Goal: Task Accomplishment & Management: Complete application form

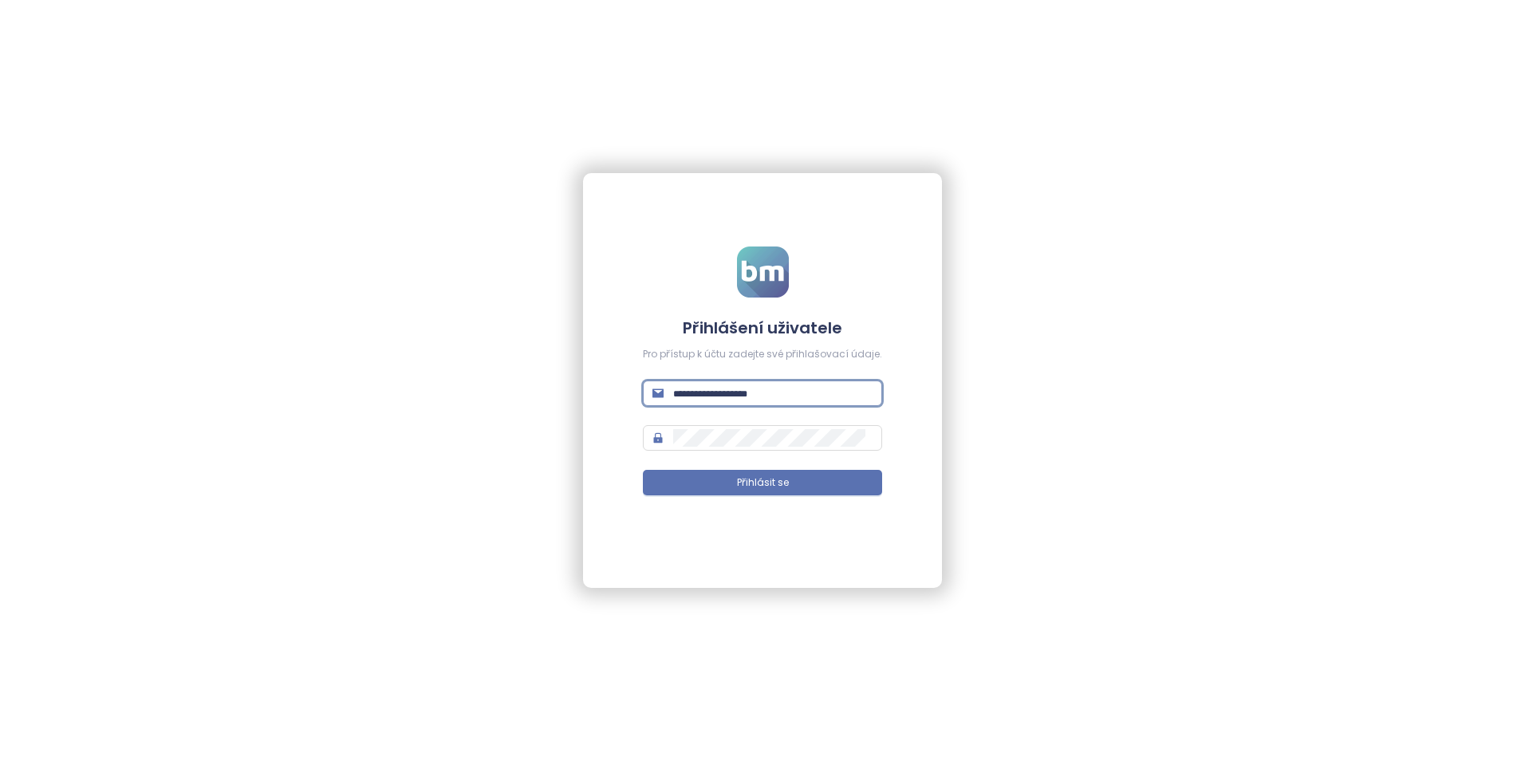
click at [768, 388] on input "text" at bounding box center [772, 393] width 199 height 18
drag, startPoint x: 702, startPoint y: 395, endPoint x: 711, endPoint y: 394, distance: 8.8
click at [702, 395] on input "text" at bounding box center [772, 393] width 199 height 18
paste input "**********"
type input "**********"
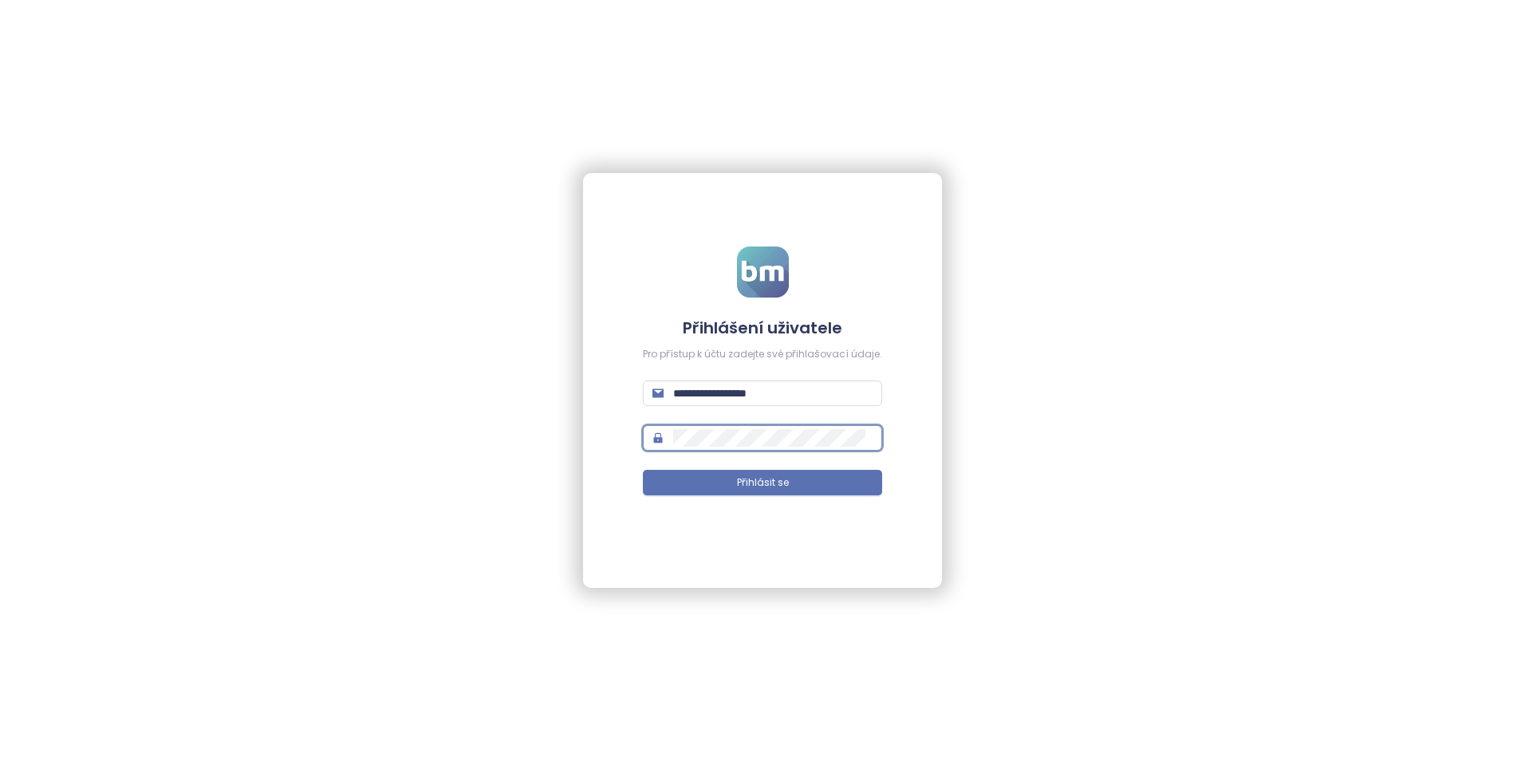
click at [643, 470] on button "Přihlásit se" at bounding box center [762, 483] width 239 height 26
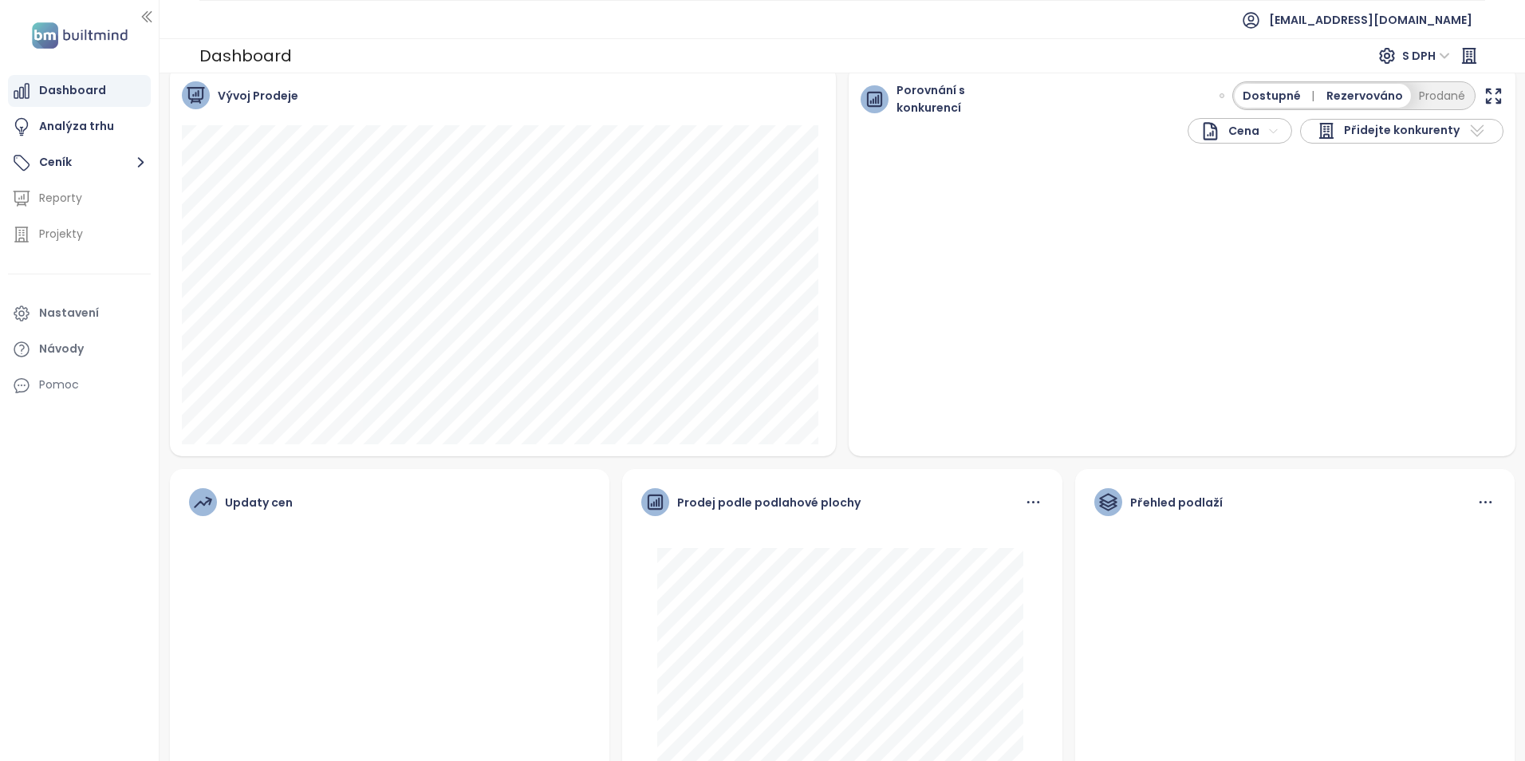
scroll to position [183, 0]
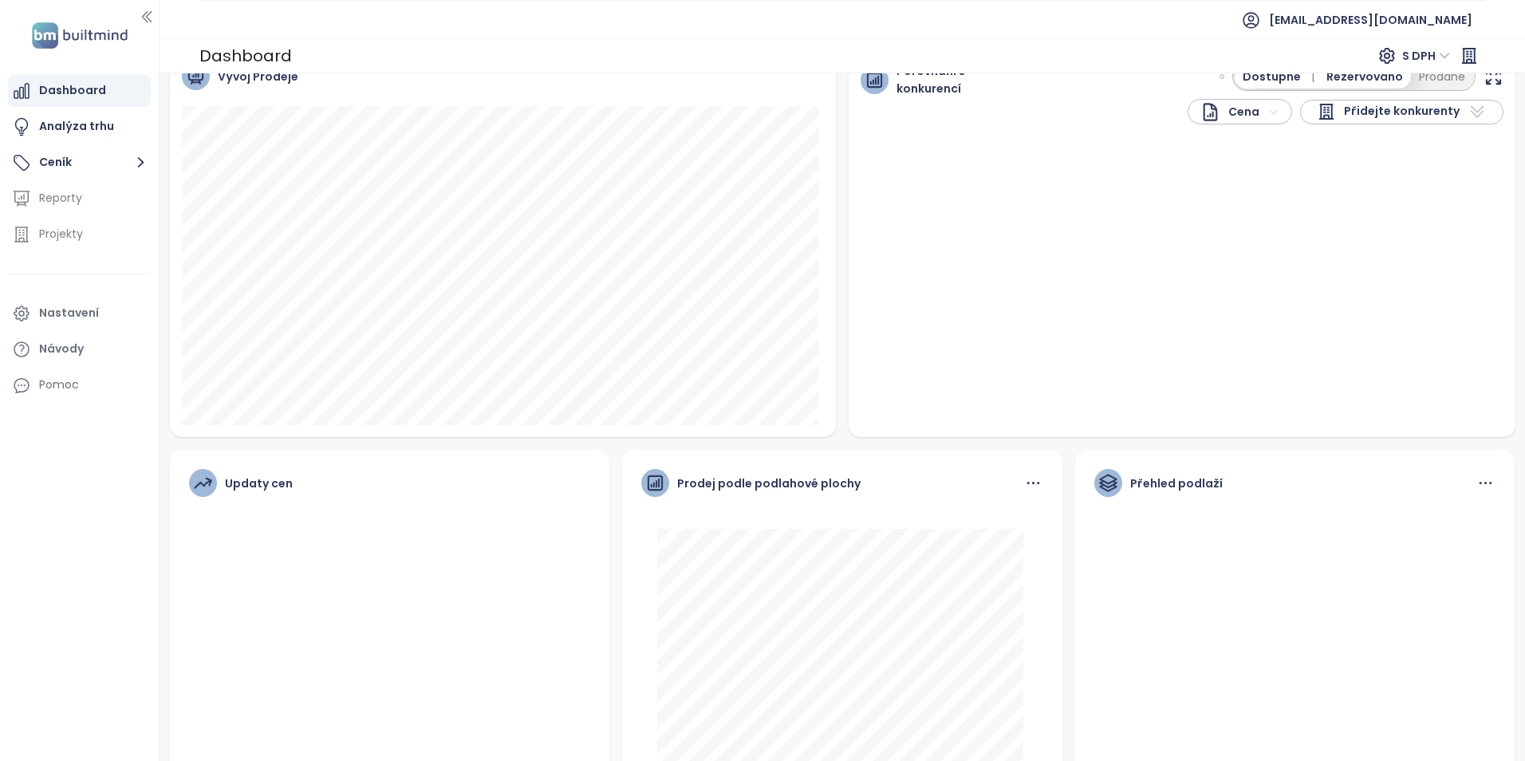
click at [1023, 480] on icon at bounding box center [1033, 483] width 20 height 20
click at [1462, 478] on div "Přehled podlaží" at bounding box center [1295, 491] width 402 height 44
click at [1475, 478] on icon at bounding box center [1485, 483] width 20 height 20
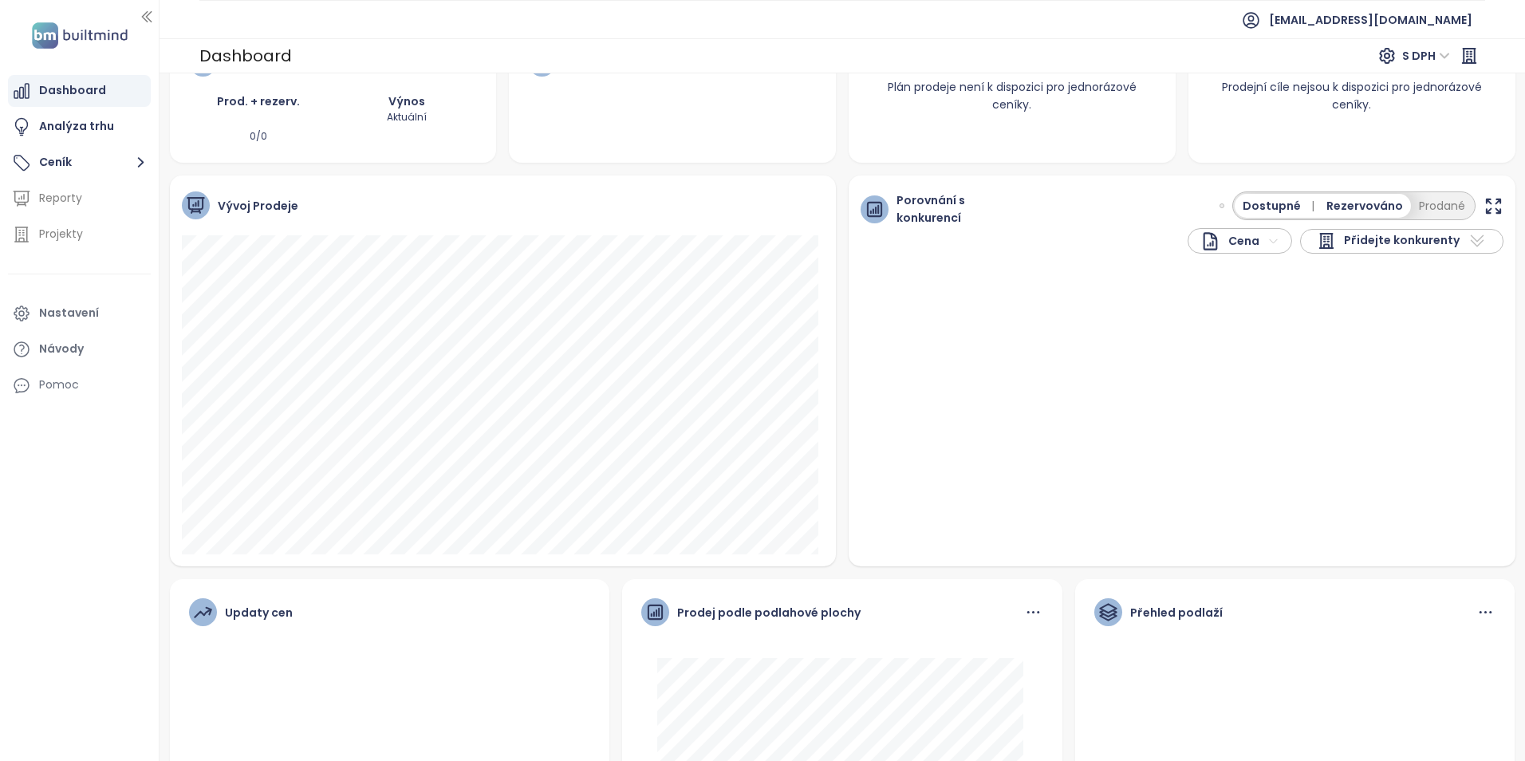
scroll to position [0, 0]
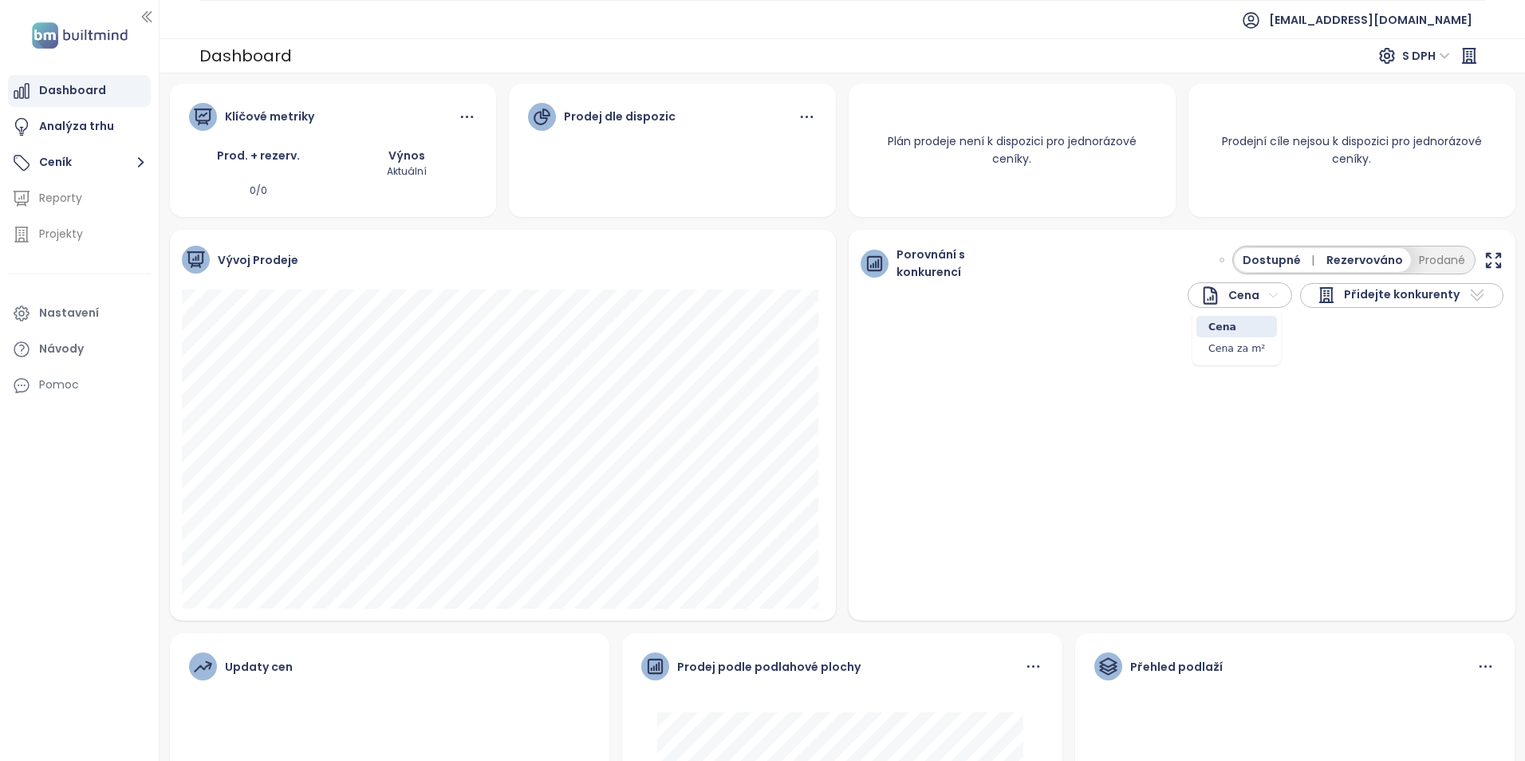
click at [1232, 289] on html "Dashboard Analýza trhu Ceník Reporty Projekty Nastavení Návody Pomoc [EMAIL_ADD…" at bounding box center [762, 380] width 1525 height 761
click at [1258, 254] on html "Dashboard Analýza trhu Ceník Reporty Projekty Nastavení Návody Pomoc [EMAIL_ADD…" at bounding box center [762, 380] width 1525 height 761
click at [1371, 297] on span "Přidejte konkurenty" at bounding box center [1402, 294] width 116 height 19
click at [92, 131] on div "Analýza trhu" at bounding box center [76, 126] width 75 height 20
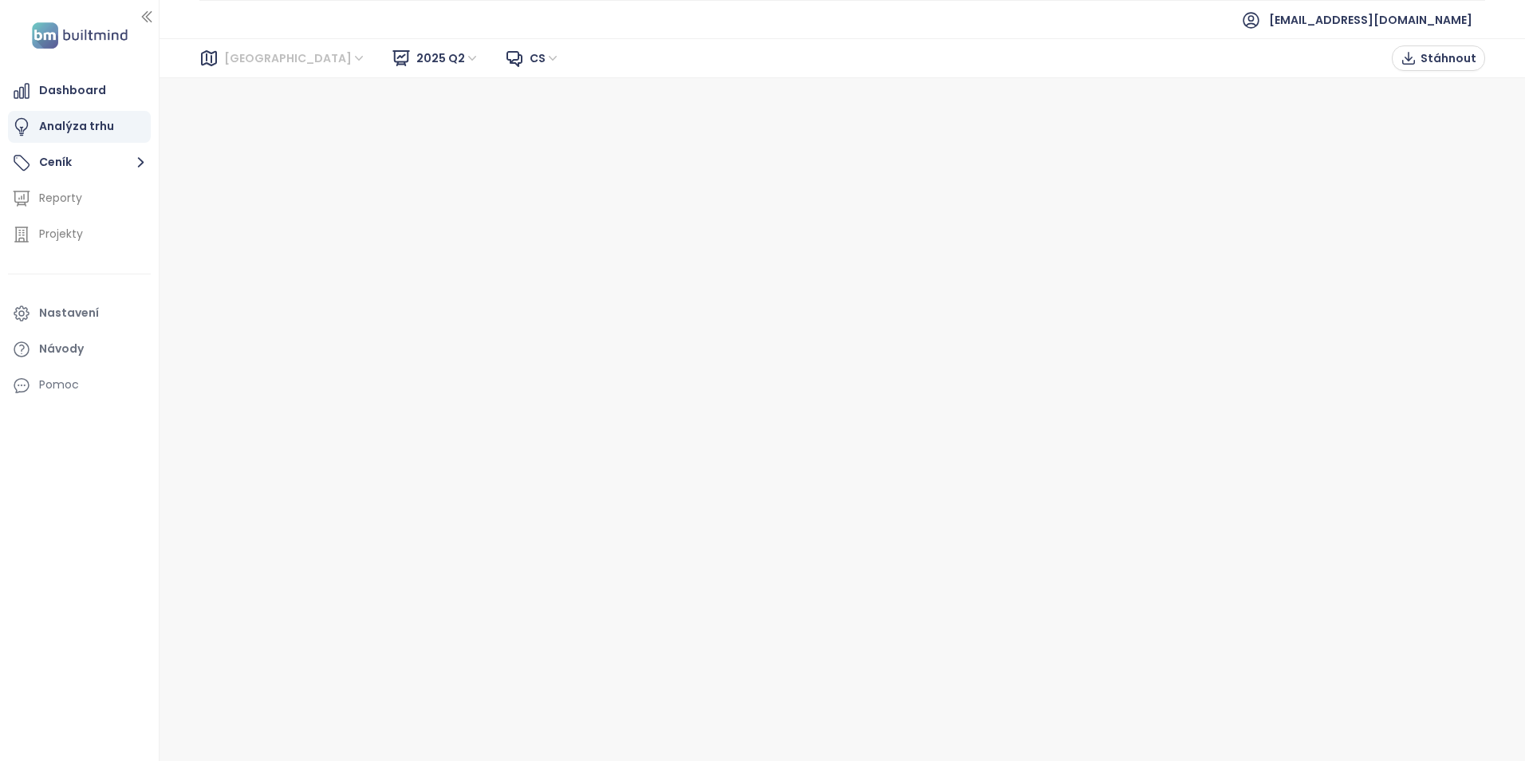
click at [259, 55] on span "[GEOGRAPHIC_DATA]" at bounding box center [295, 58] width 142 height 24
click at [247, 108] on div "Praha" at bounding box center [295, 116] width 128 height 18
click at [41, 150] on button "Ceník" at bounding box center [79, 163] width 143 height 32
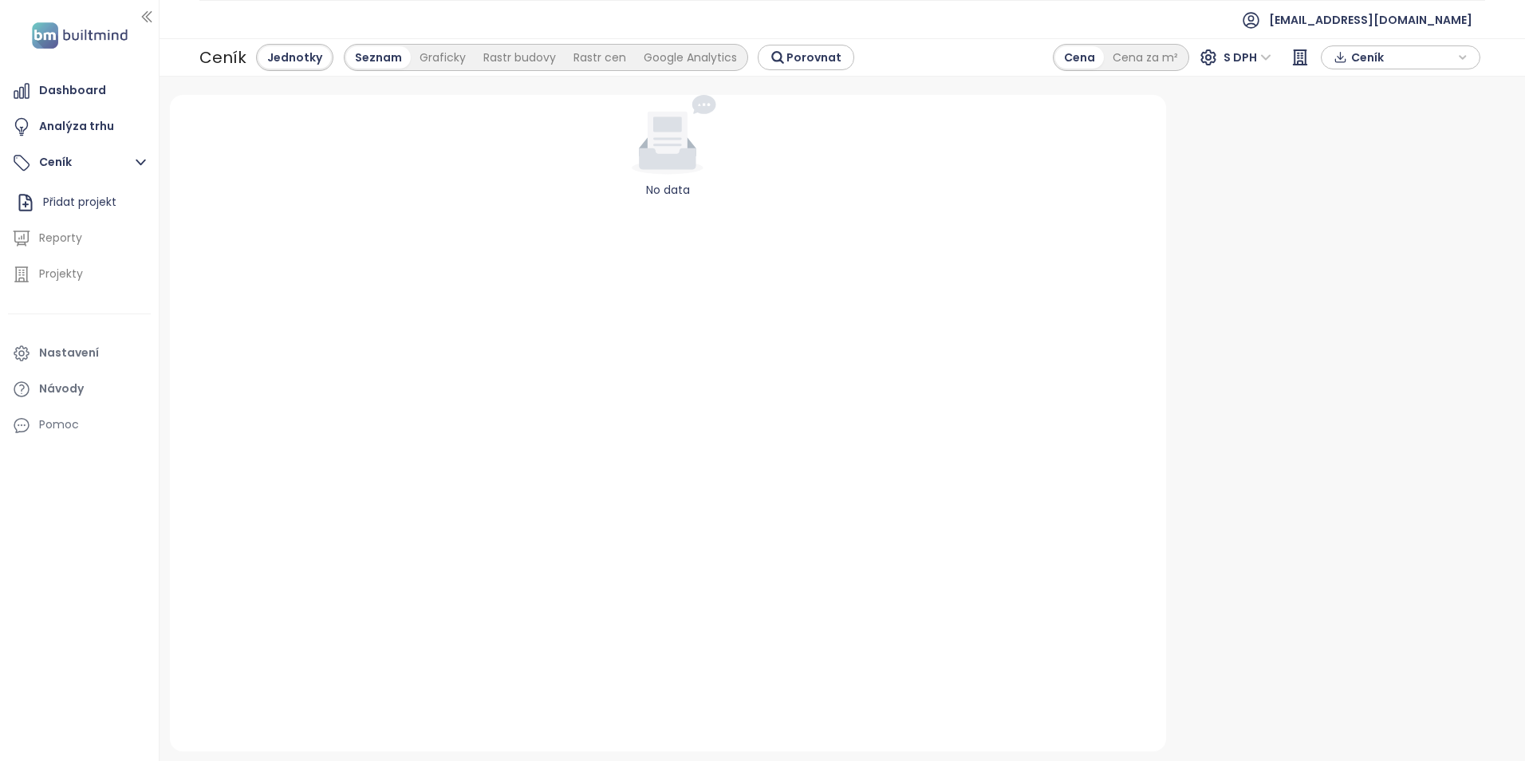
click at [376, 53] on div "Seznam" at bounding box center [378, 57] width 65 height 22
click at [1461, 57] on icon "button" at bounding box center [1463, 57] width 6 height 3
click at [1373, 85] on span "XLSX" at bounding box center [1374, 88] width 43 height 24
click at [1206, 57] on icon at bounding box center [1208, 57] width 19 height 19
click at [1260, 56] on span "S DPH" at bounding box center [1247, 57] width 48 height 24
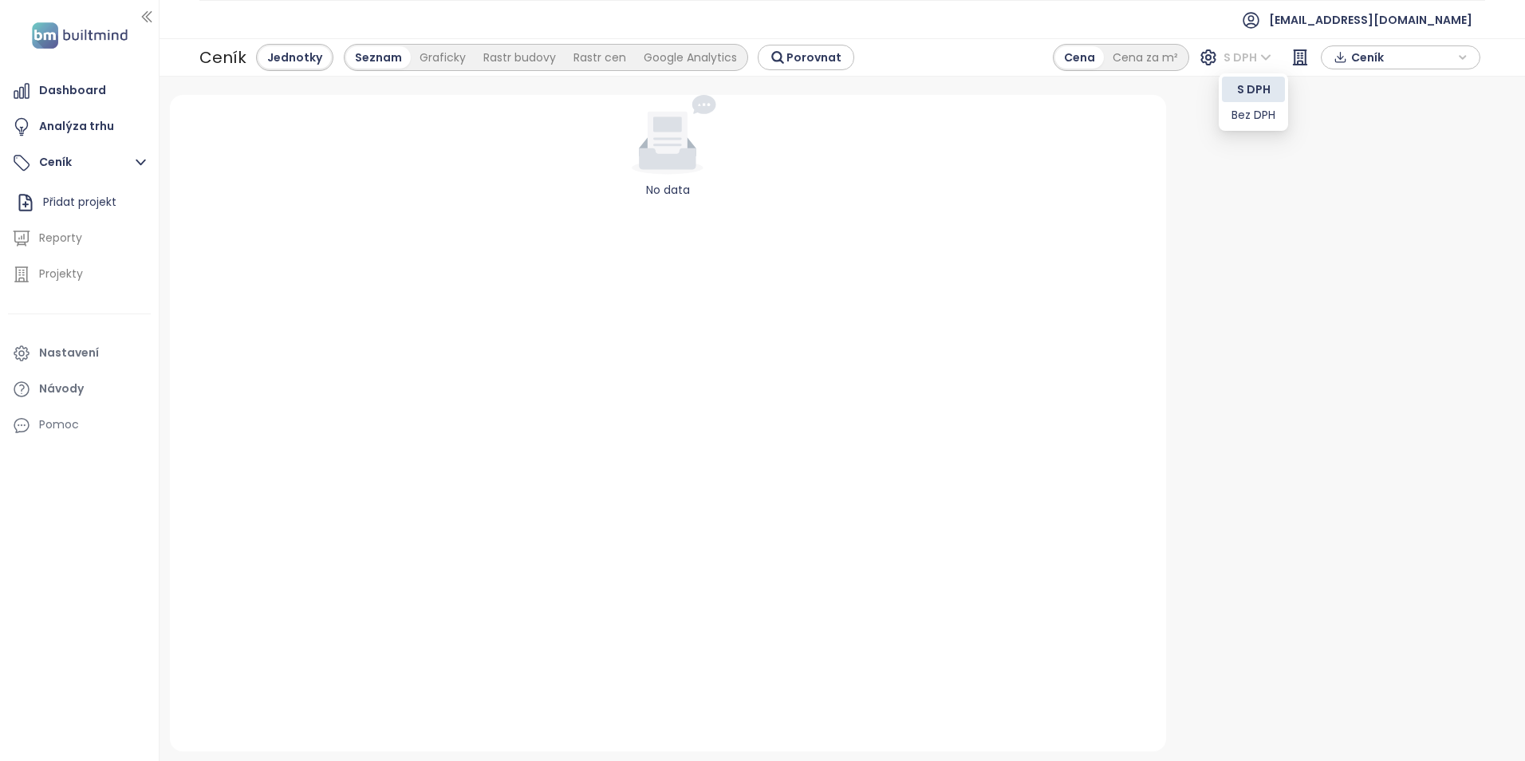
click at [1260, 56] on span "S DPH" at bounding box center [1247, 57] width 48 height 24
click at [41, 237] on div "Reporty" at bounding box center [60, 238] width 43 height 20
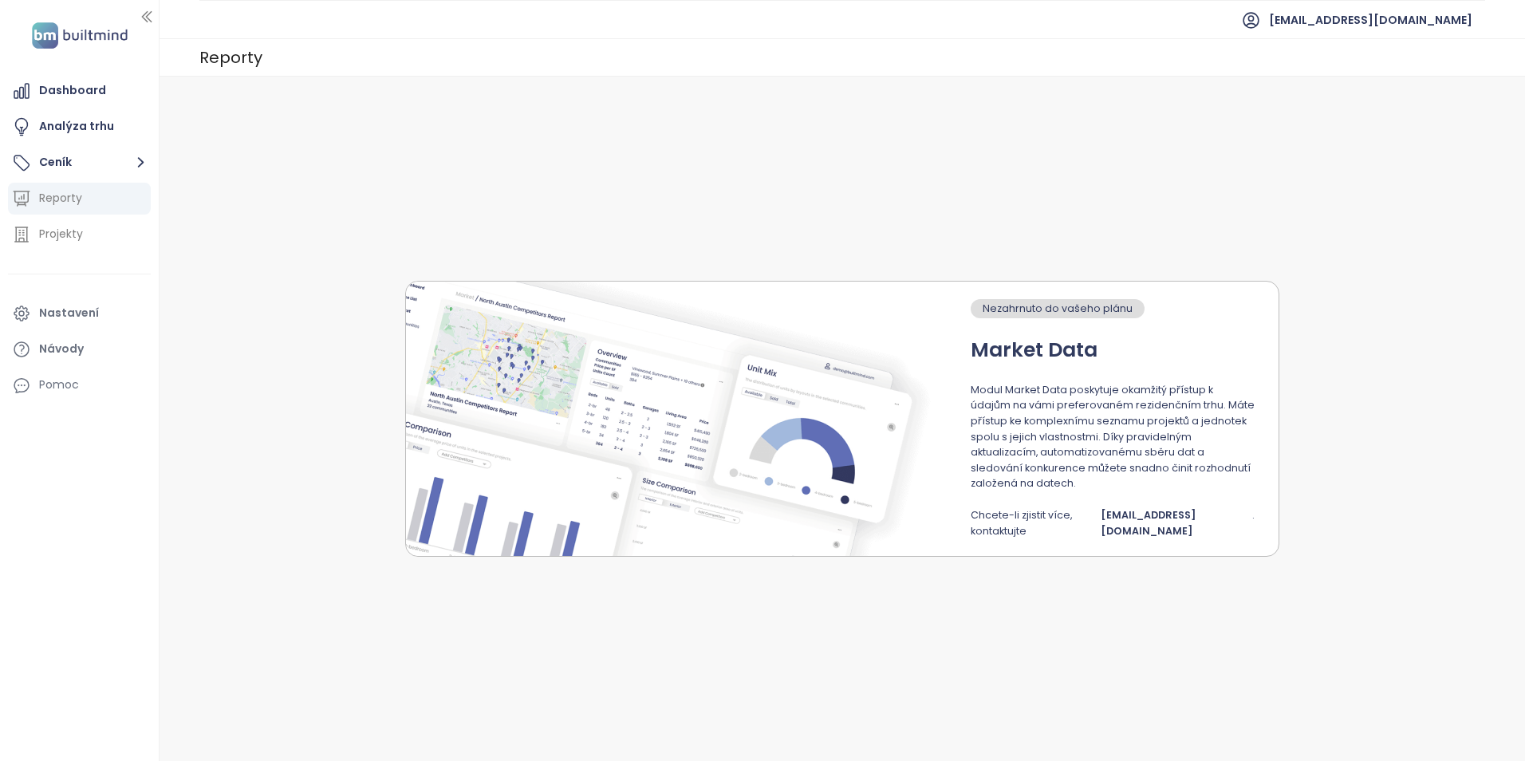
click at [955, 406] on div "Nezahrnuto do vašeho plánu Market Data Modul Market Data poskytuje okamžitý pří…" at bounding box center [842, 419] width 874 height 276
drag, startPoint x: 956, startPoint y: 467, endPoint x: 962, endPoint y: 393, distance: 74.4
click at [962, 393] on div "Nezahrnuto do vašeho plánu Market Data Modul Market Data poskytuje okamžitý pří…" at bounding box center [842, 419] width 874 height 276
click at [79, 226] on div "Projekty" at bounding box center [61, 234] width 44 height 20
click at [65, 315] on div "Nastavení" at bounding box center [69, 313] width 60 height 20
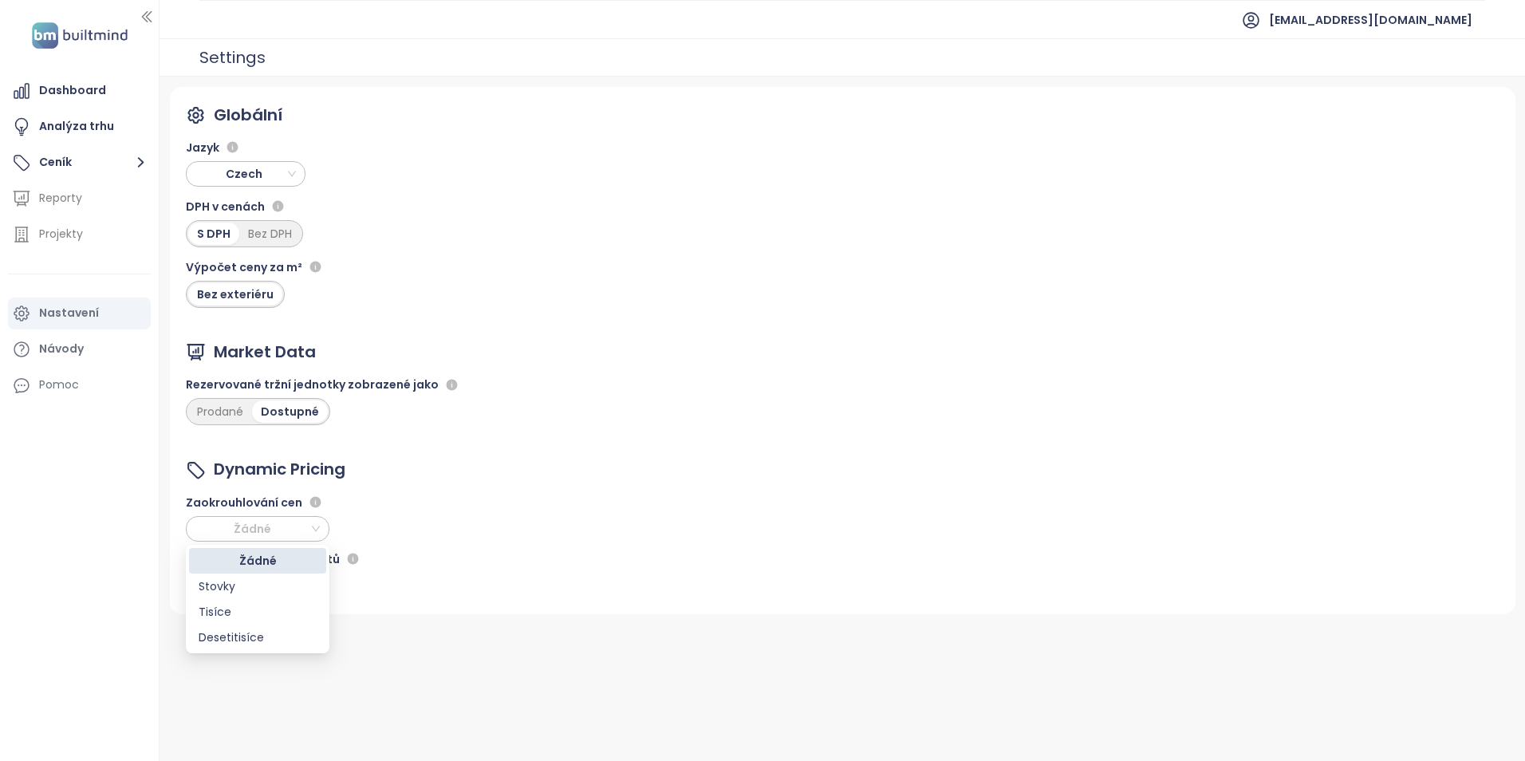
click at [319, 530] on span "Žádné" at bounding box center [255, 529] width 128 height 24
click at [254, 632] on div "Desetitisíce" at bounding box center [258, 637] width 118 height 18
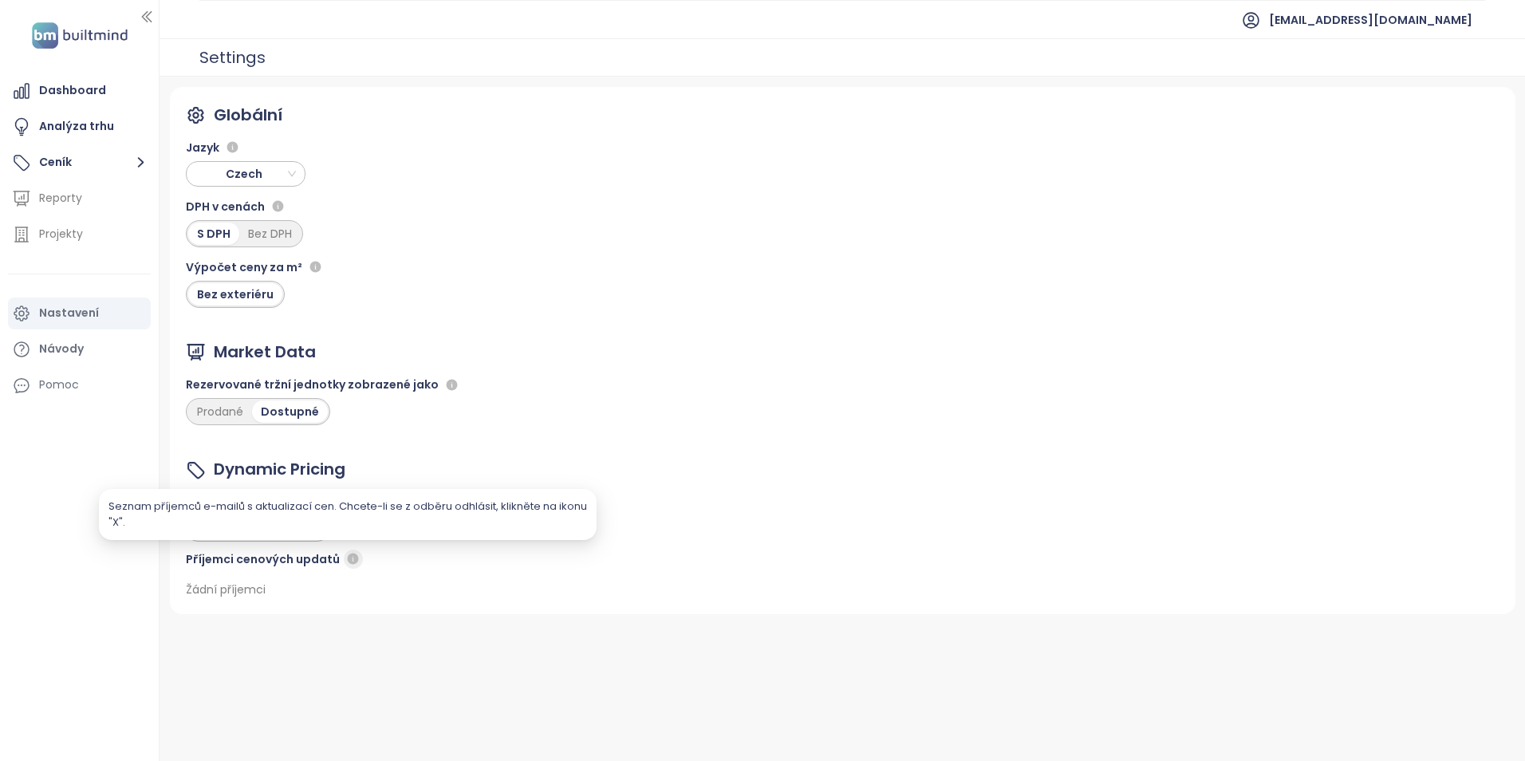
click at [350, 554] on icon "button" at bounding box center [352, 558] width 11 height 11
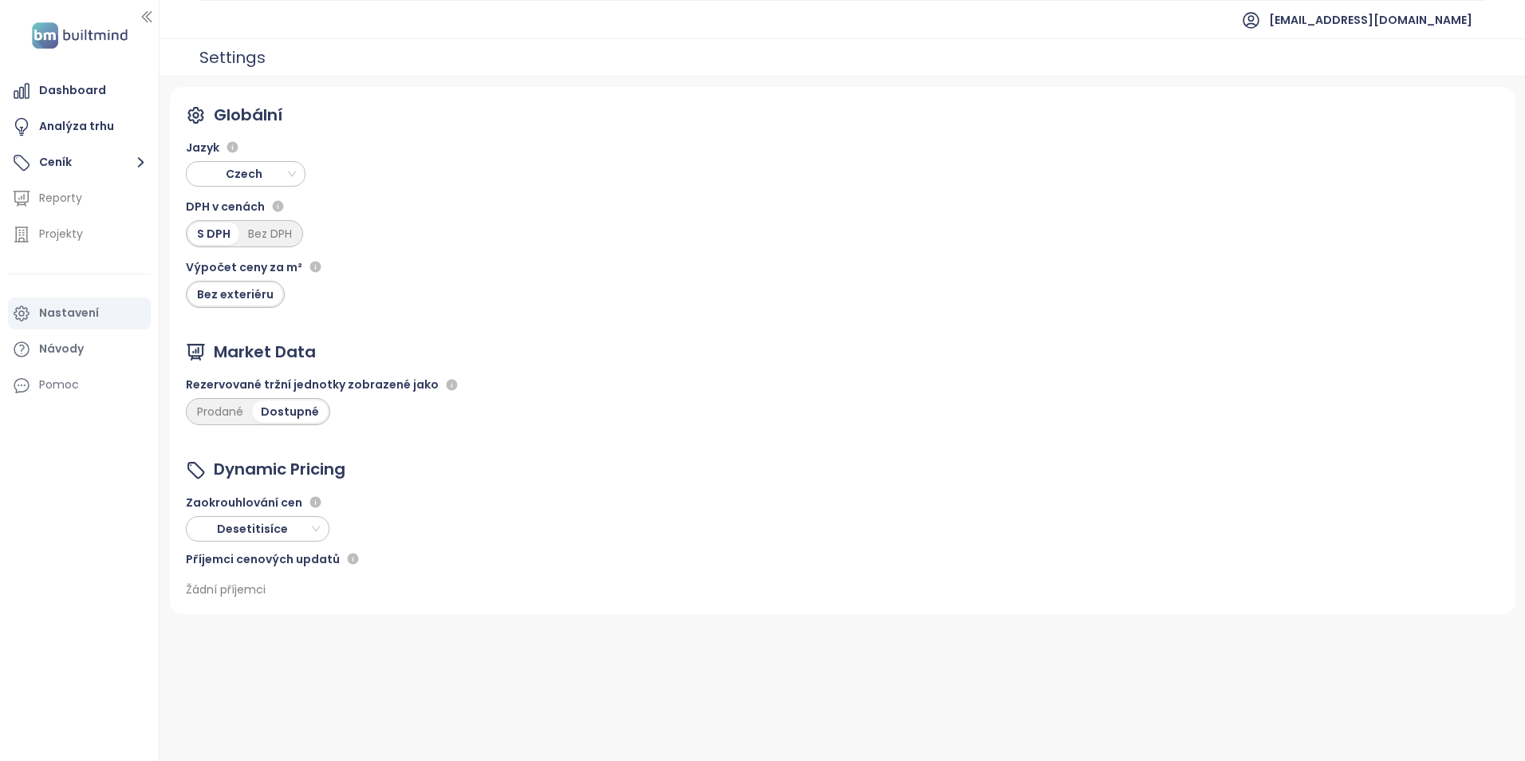
click at [234, 590] on div "Žádní příjemci" at bounding box center [226, 590] width 80 height 18
click at [298, 557] on div "Příjemci cenových updatů" at bounding box center [274, 558] width 177 height 19
click at [78, 157] on button "Ceník" at bounding box center [79, 163] width 143 height 32
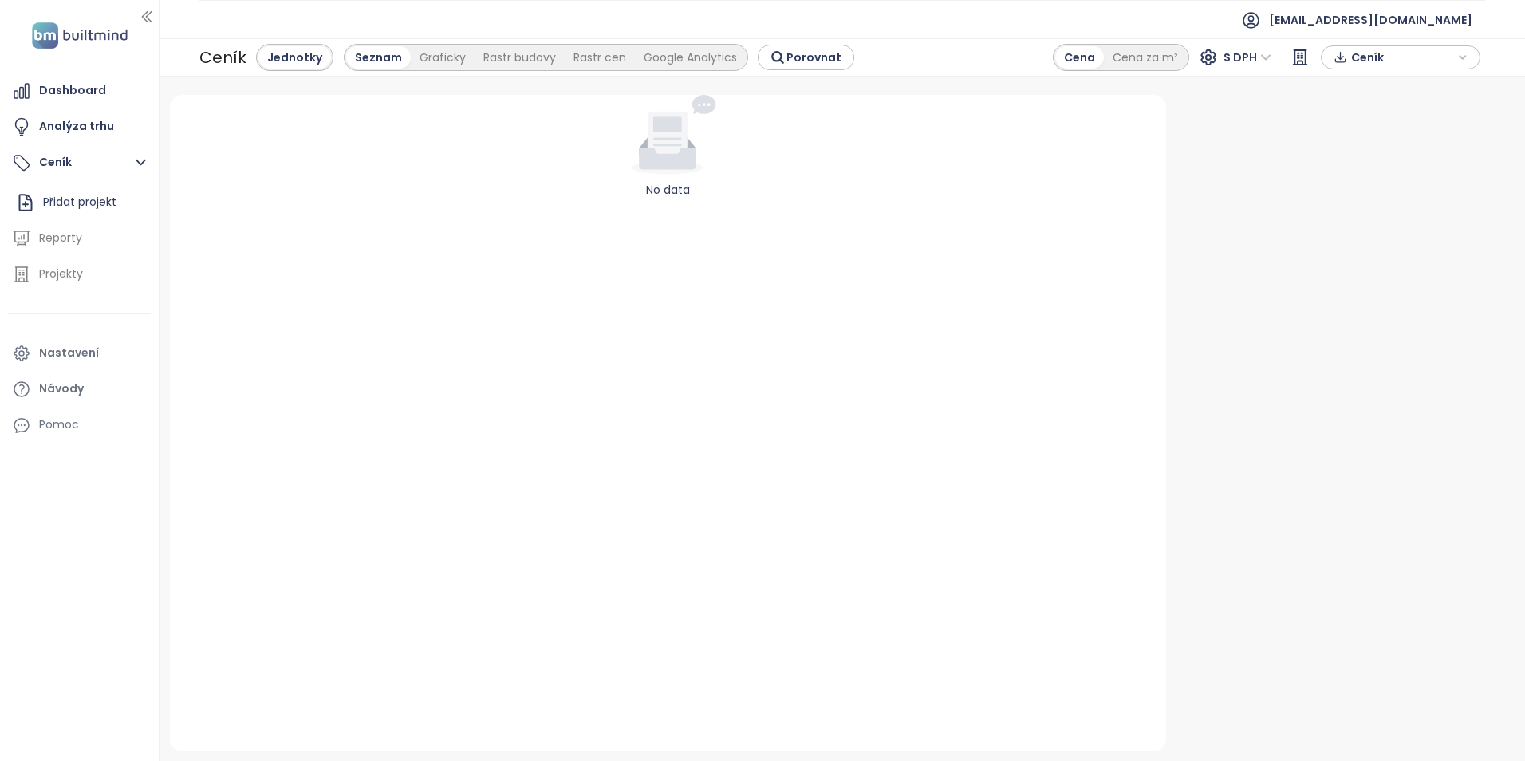
click at [309, 61] on div "Jednotky" at bounding box center [294, 57] width 73 height 22
click at [384, 55] on div "Seznam" at bounding box center [378, 57] width 65 height 22
click at [280, 55] on div "Jednotky" at bounding box center [294, 57] width 73 height 22
click at [661, 175] on div "No data" at bounding box center [667, 147] width 983 height 104
click at [803, 53] on span "Porovnat" at bounding box center [813, 58] width 55 height 18
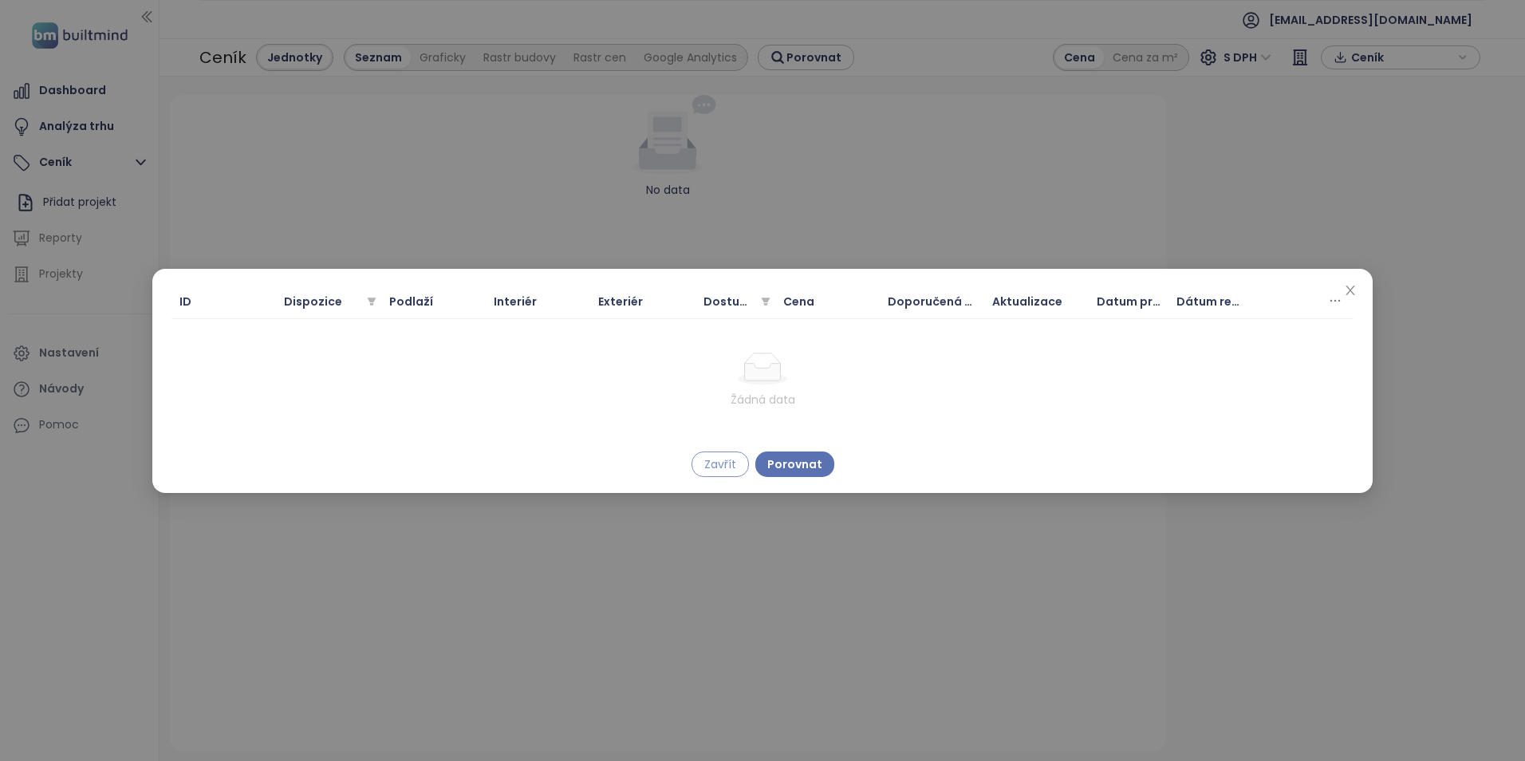
click at [722, 469] on span "Zavřít" at bounding box center [720, 464] width 32 height 18
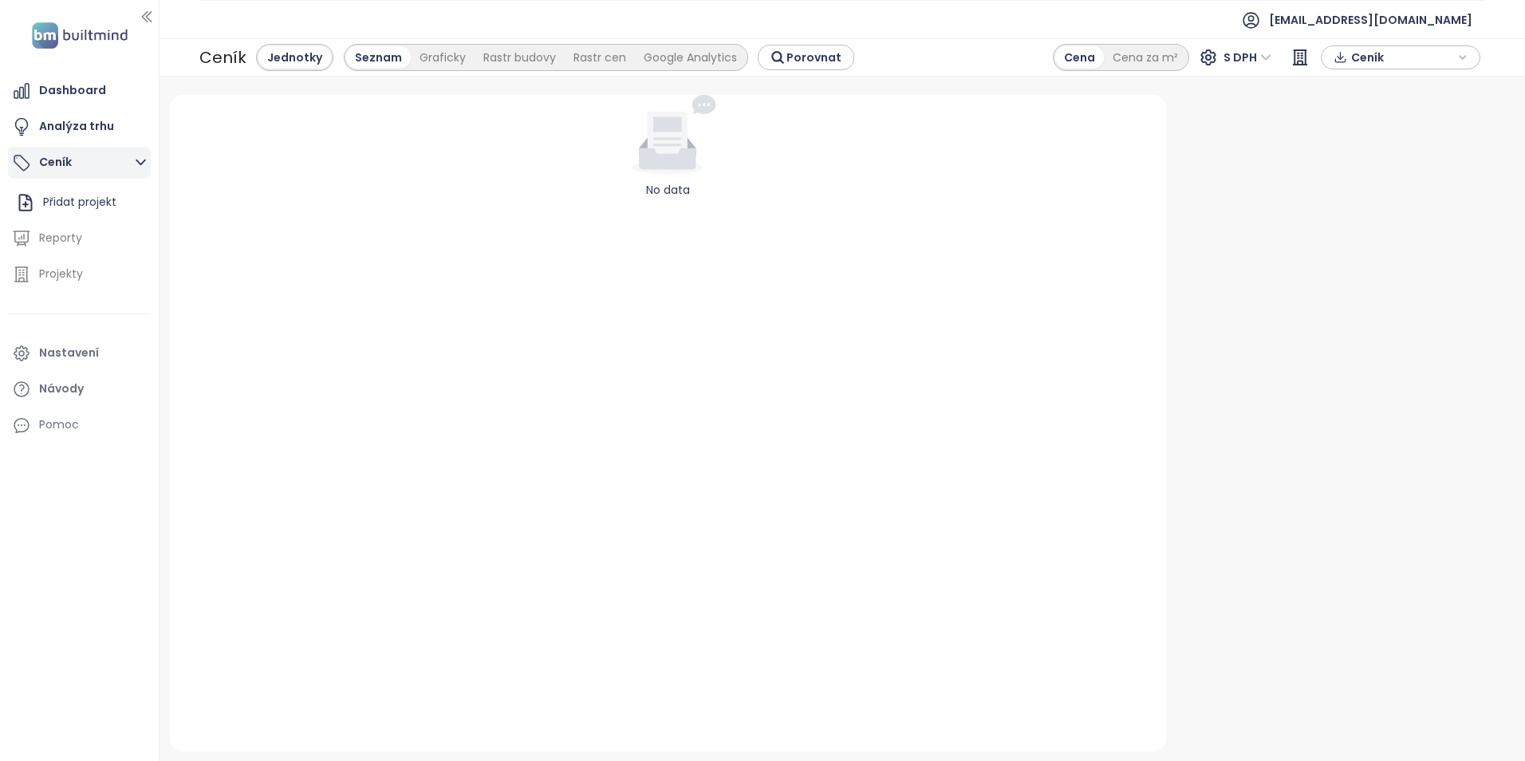
click at [149, 156] on icon "button" at bounding box center [141, 162] width 20 height 20
click at [140, 159] on icon "button" at bounding box center [141, 163] width 6 height 10
click at [16, 200] on icon at bounding box center [25, 202] width 19 height 19
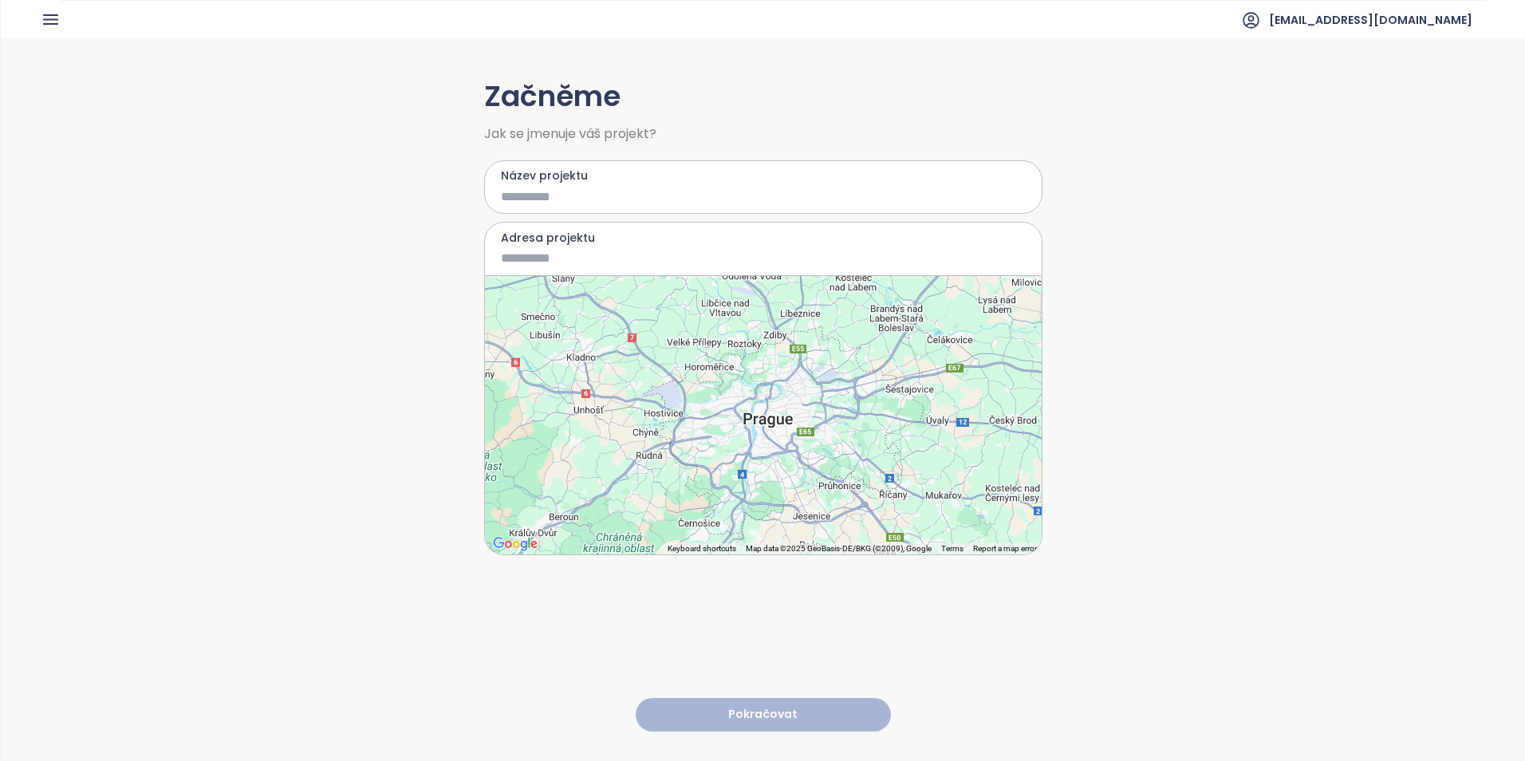
click at [557, 205] on input "Název projektu" at bounding box center [752, 197] width 502 height 20
type input "*"
type input "*****"
click at [614, 265] on input "Adresa projektu" at bounding box center [752, 258] width 502 height 20
type input "**********"
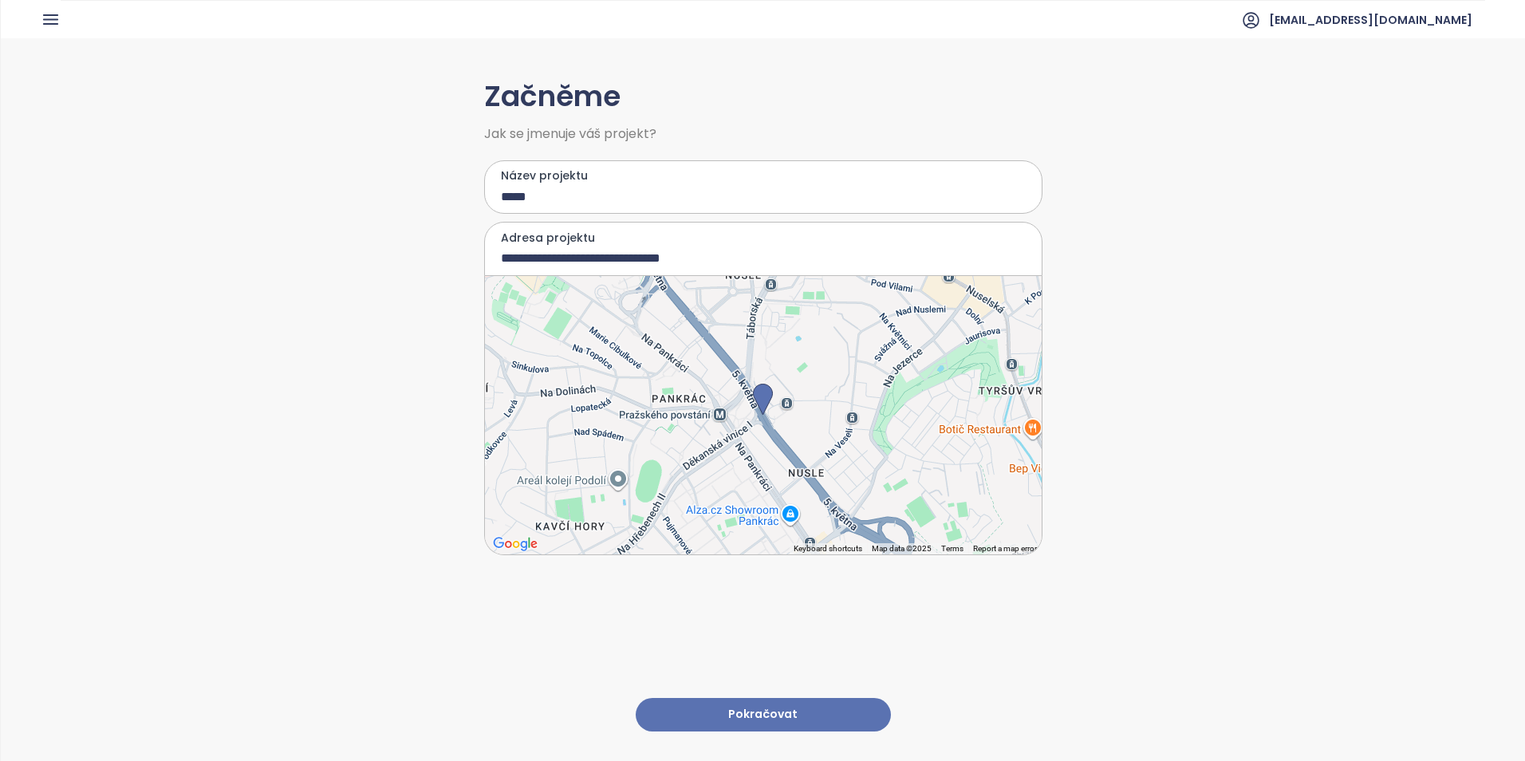
click at [748, 698] on button "Pokračovat" at bounding box center [763, 715] width 255 height 34
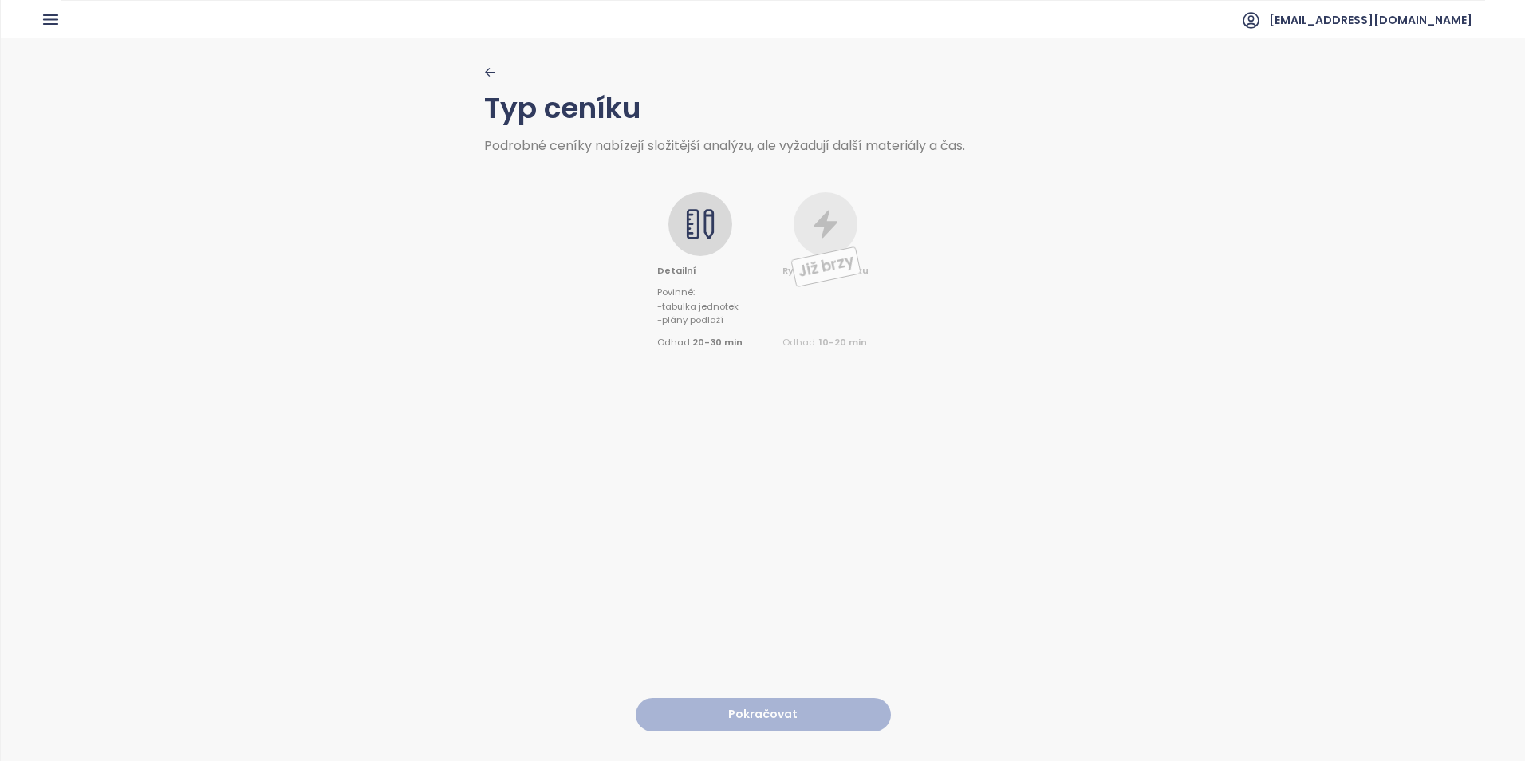
click at [692, 225] on icon at bounding box center [700, 224] width 32 height 32
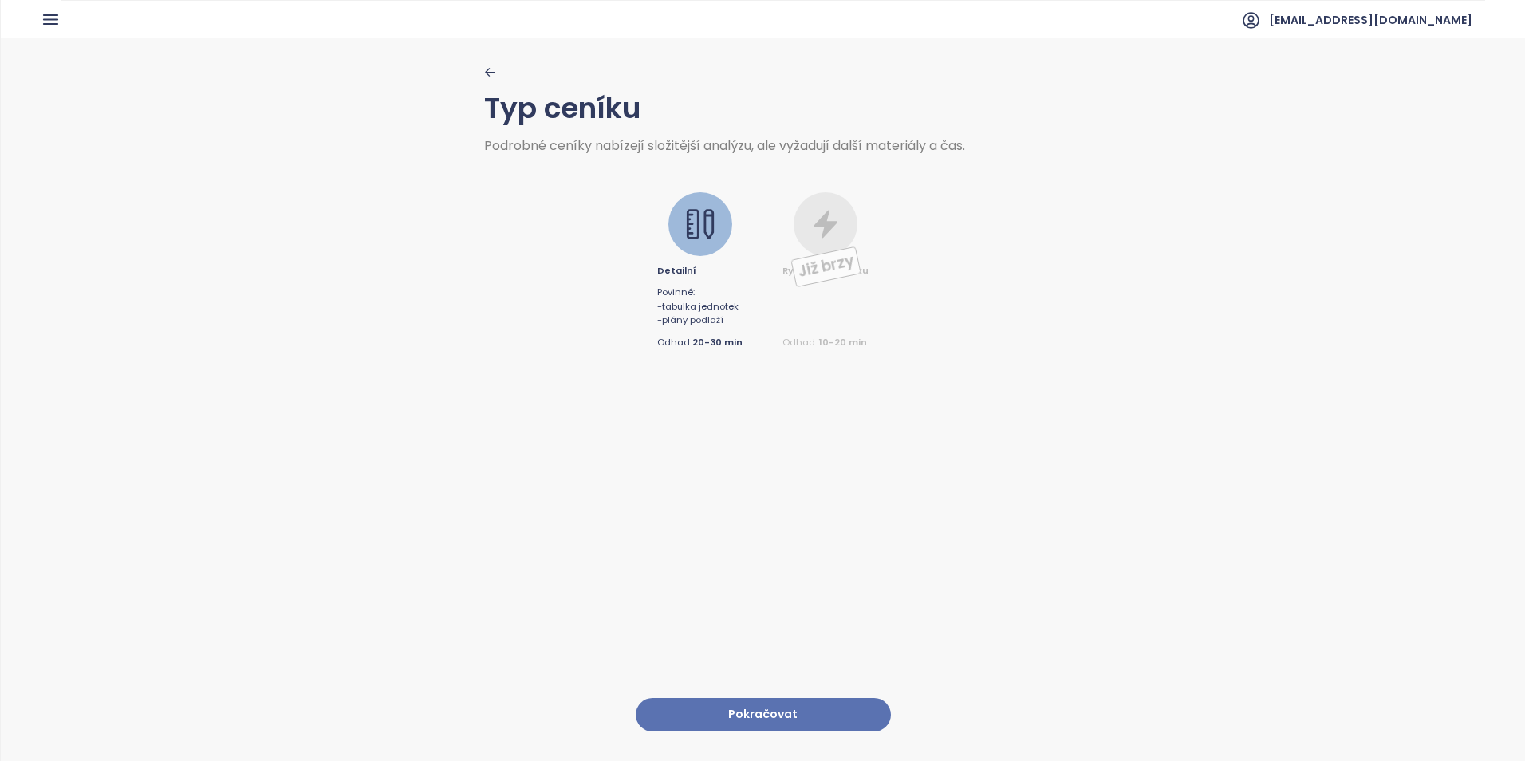
click at [766, 698] on button "Pokračovat" at bounding box center [763, 715] width 255 height 34
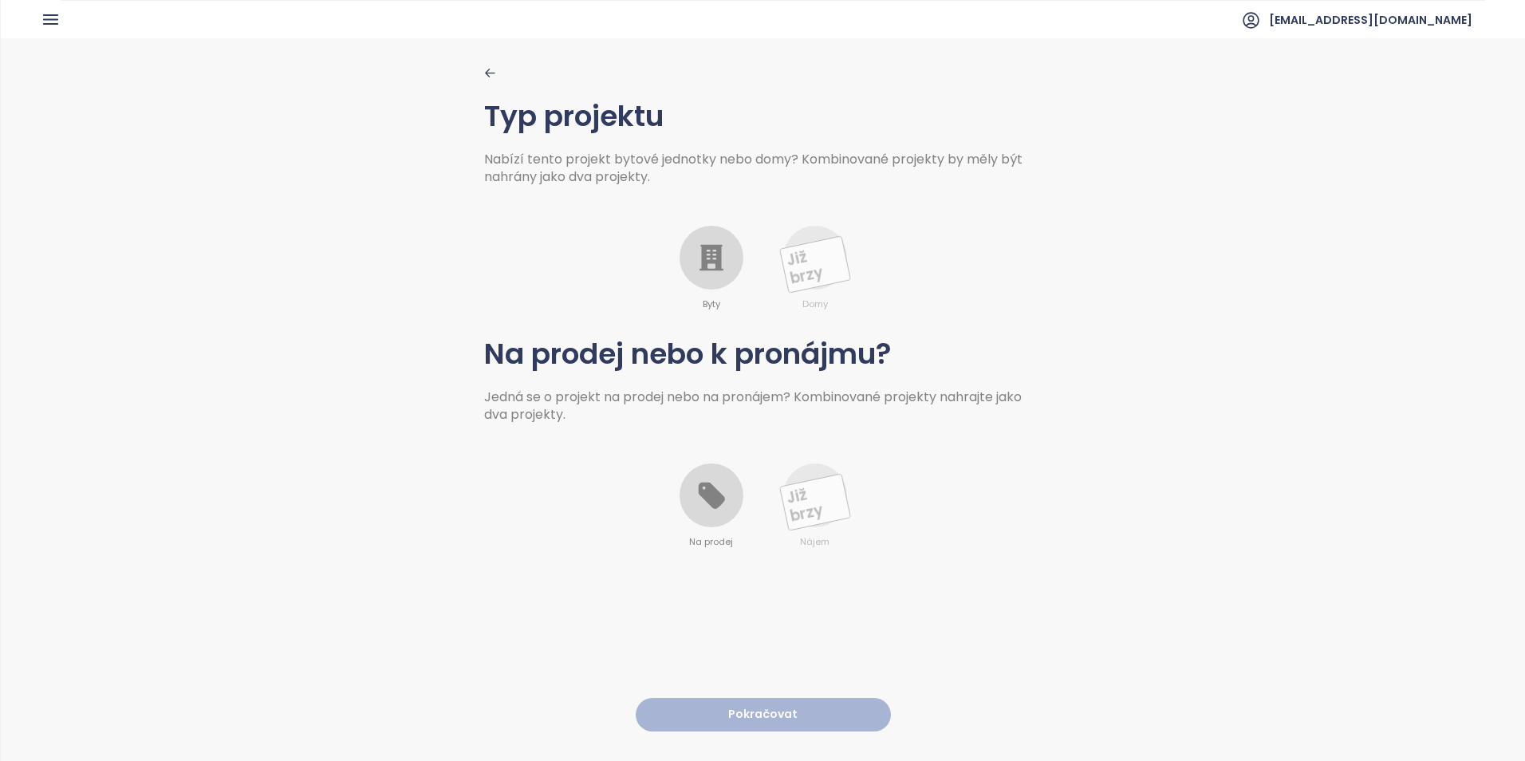
click at [706, 264] on icon at bounding box center [711, 258] width 32 height 32
click at [699, 521] on div at bounding box center [711, 495] width 64 height 64
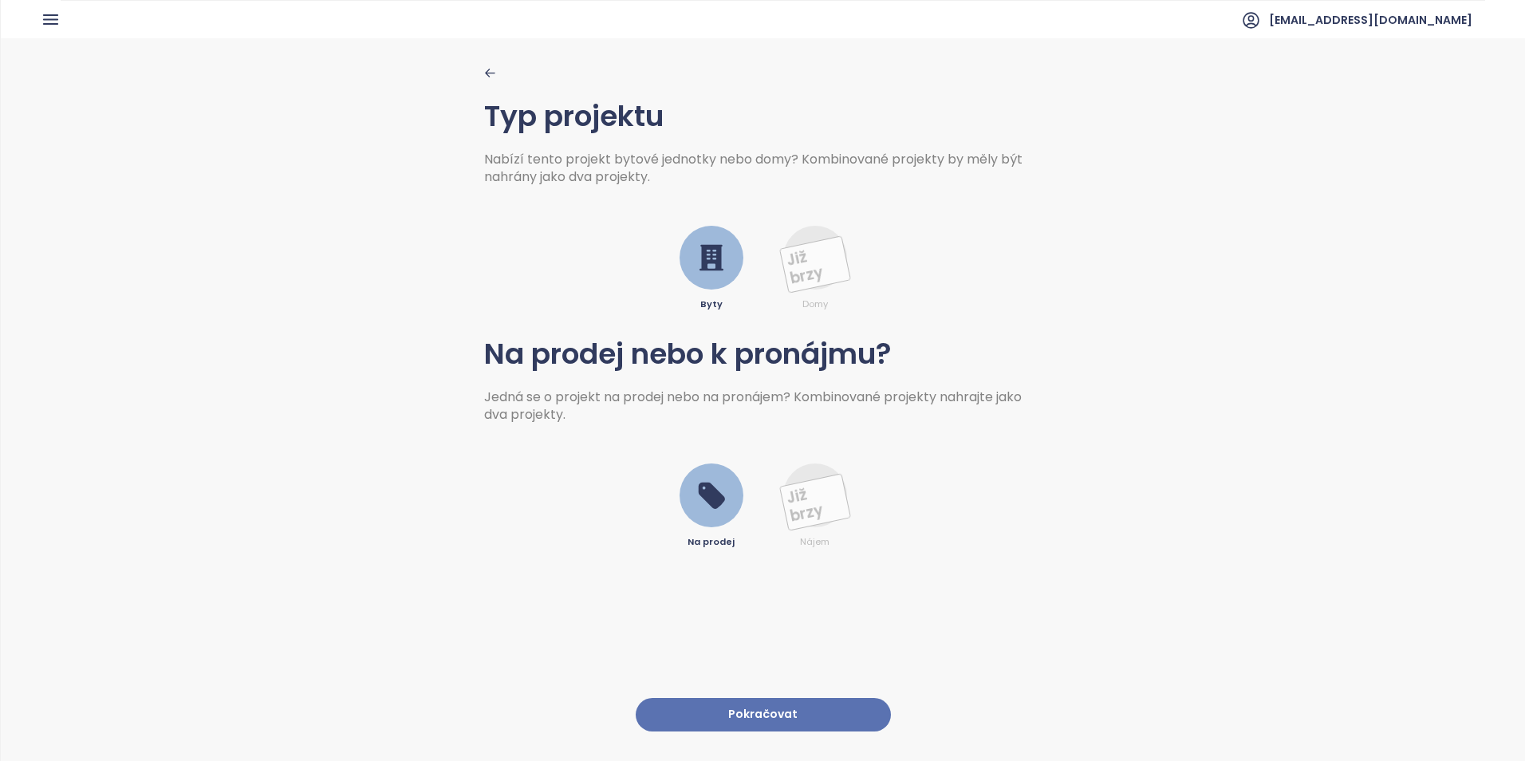
click at [707, 683] on div "Typ projektu Nabízí tento projekt bytové jednotky nebo domy? Kombinované projek…" at bounding box center [763, 398] width 558 height 721
click at [709, 698] on button "Pokračovat" at bounding box center [763, 715] width 255 height 34
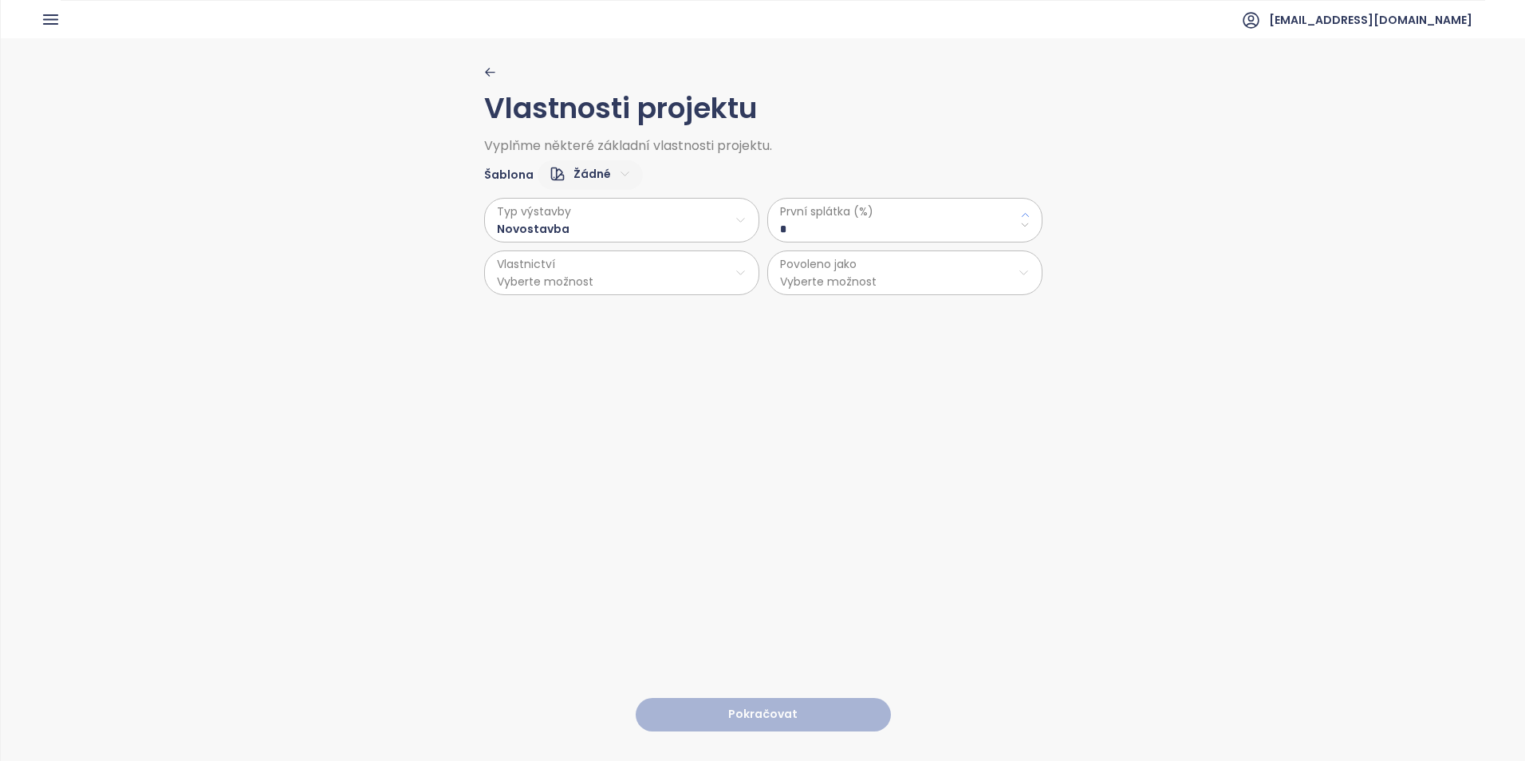
click at [1021, 211] on icon at bounding box center [1025, 215] width 10 height 10
type \(\%\) "**"
click at [652, 279] on html "Dashboard Analýza trhu Ceník Reporty Projekty Nastavení Návody Pomoc skanska@sk…" at bounding box center [762, 380] width 1525 height 761
click at [643, 339] on span "Družstevní" at bounding box center [615, 335] width 266 height 22
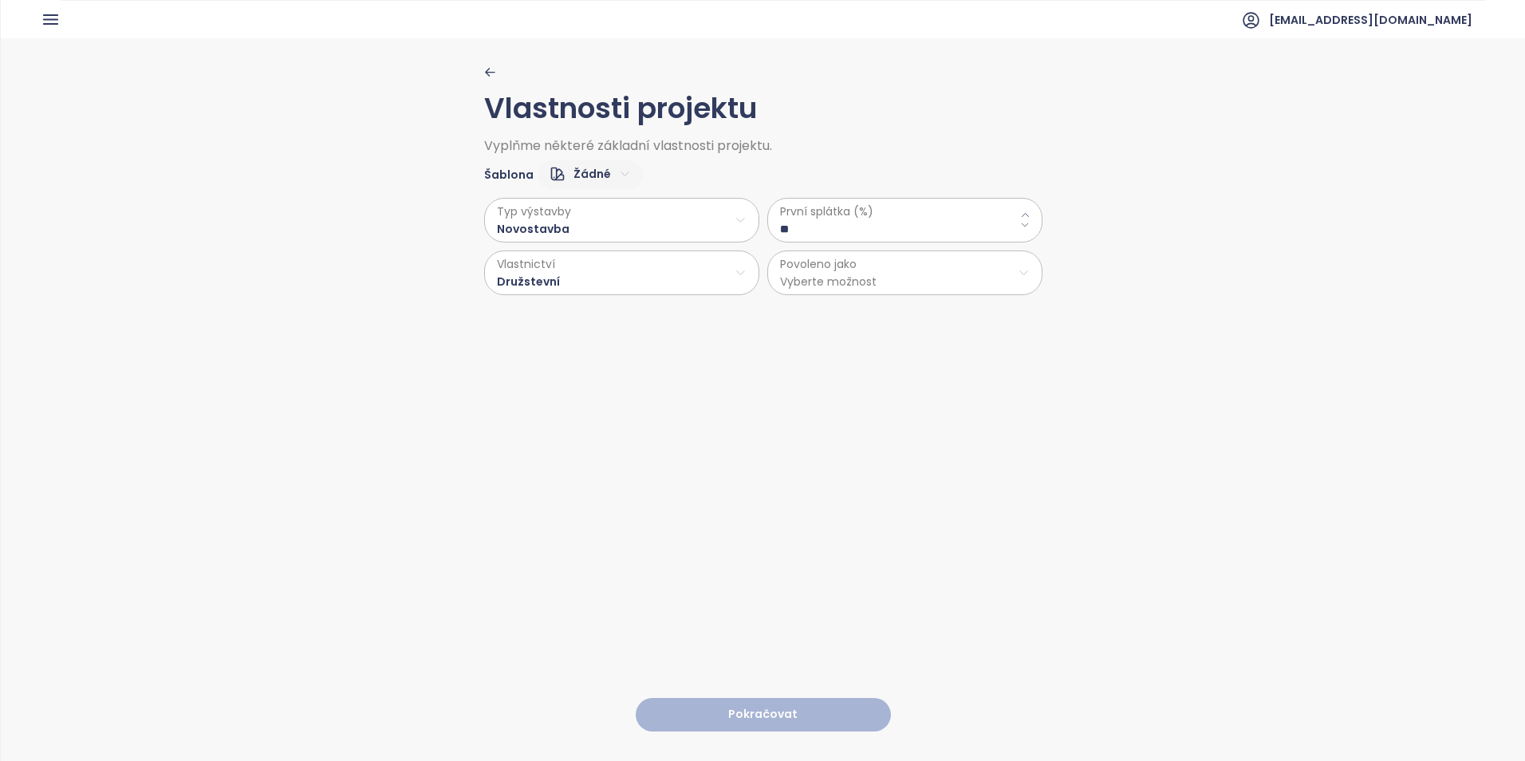
click at [680, 281] on html "Dashboard Analýza trhu Ceník Reporty Projekty Nastavení Návody Pomoc skanska@sk…" at bounding box center [762, 380] width 1525 height 761
click at [636, 315] on span "Osobní" at bounding box center [615, 312] width 266 height 22
click at [830, 281] on html "Dashboard Analýza trhu Ceník Reporty Projekty Nastavení Návody Pomoc skanska@sk…" at bounding box center [762, 380] width 1525 height 761
click at [820, 313] on span "Byty" at bounding box center [899, 312] width 266 height 22
click at [636, 224] on html "Dashboard Analýza trhu Ceník Reporty Projekty Nastavení Návody Pomoc skanska@sk…" at bounding box center [762, 380] width 1525 height 761
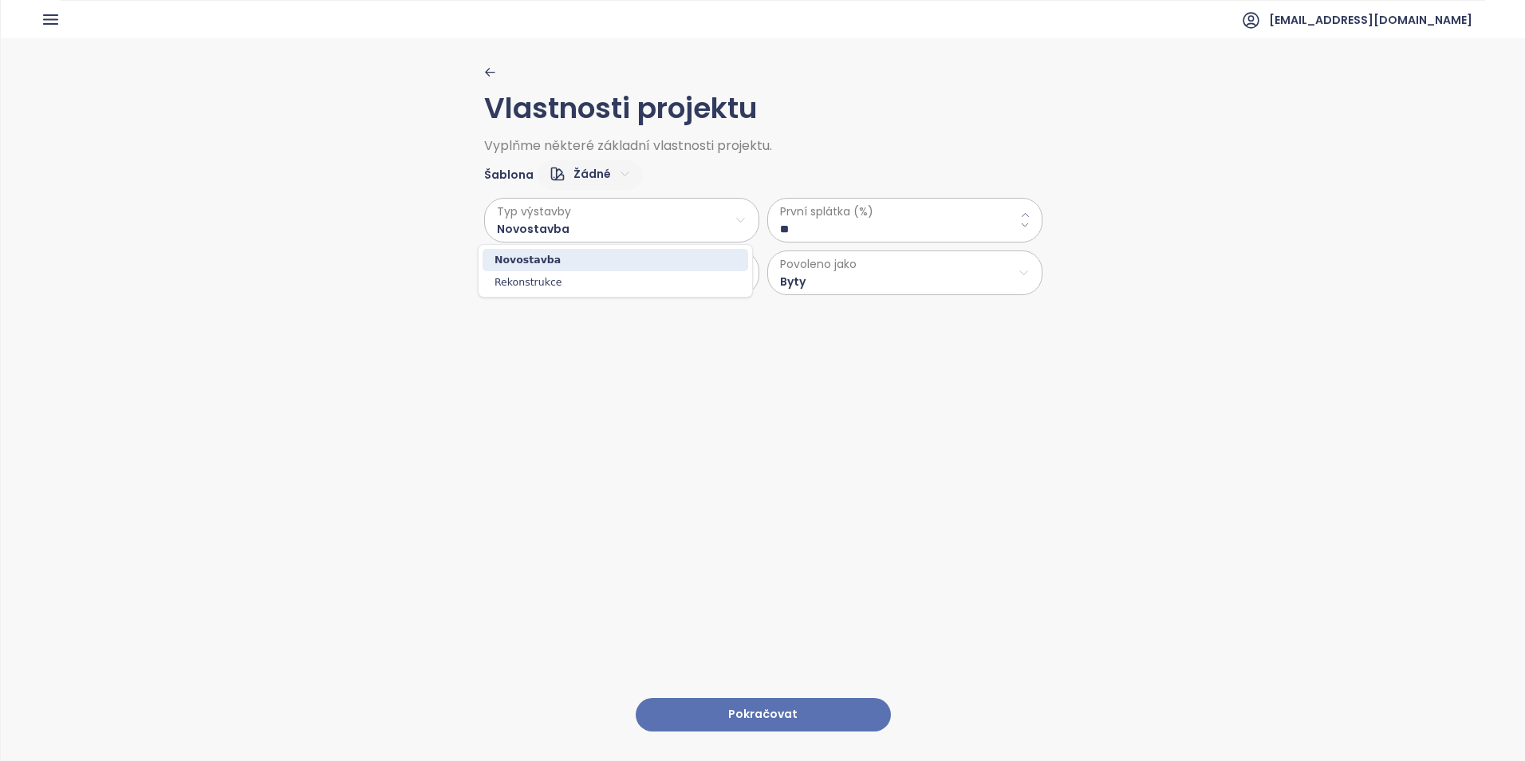
click at [624, 260] on span "Novostavba" at bounding box center [615, 260] width 266 height 22
click at [691, 698] on button "Pokračovat" at bounding box center [763, 715] width 255 height 34
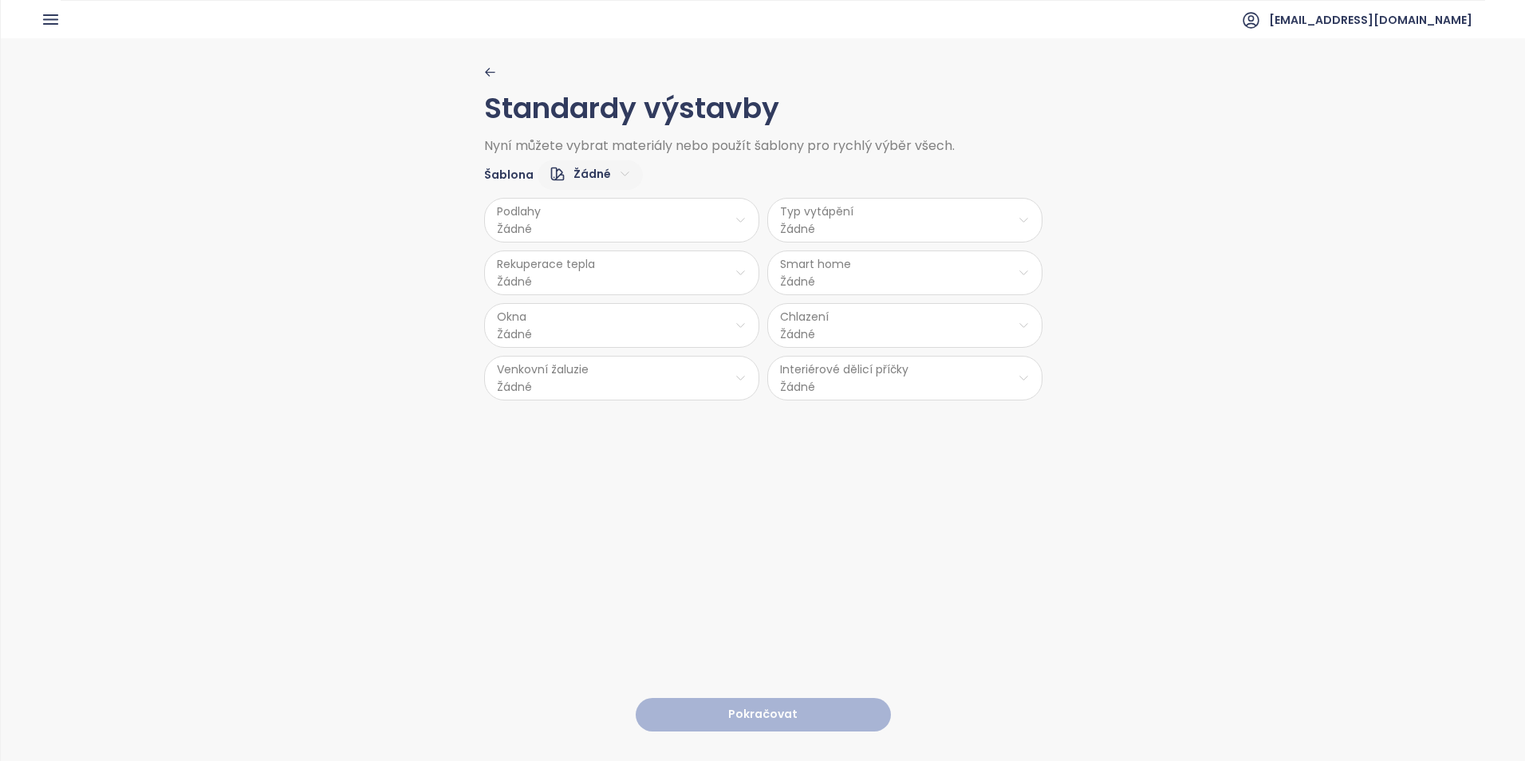
click at [582, 230] on html "Dashboard Analýza trhu Ceník Reporty Projekty Nastavení Návody Pomoc skanska@sk…" at bounding box center [762, 380] width 1525 height 761
click at [779, 315] on html "Dashboard Analýza trhu Ceník Reporty Projekty Nastavení Návody Pomoc skanska@sk…" at bounding box center [762, 380] width 1525 height 761
click at [592, 219] on html "Dashboard Analýza trhu Ceník Reporty Projekty Nastavení Návody Pomoc skanska@sk…" at bounding box center [762, 380] width 1525 height 761
click at [618, 317] on span "Koberec" at bounding box center [617, 327] width 65 height 22
click at [632, 276] on html "Dashboard Analýza trhu Ceník Reporty Projekty Nastavení Návody Pomoc skanska@sk…" at bounding box center [762, 380] width 1525 height 761
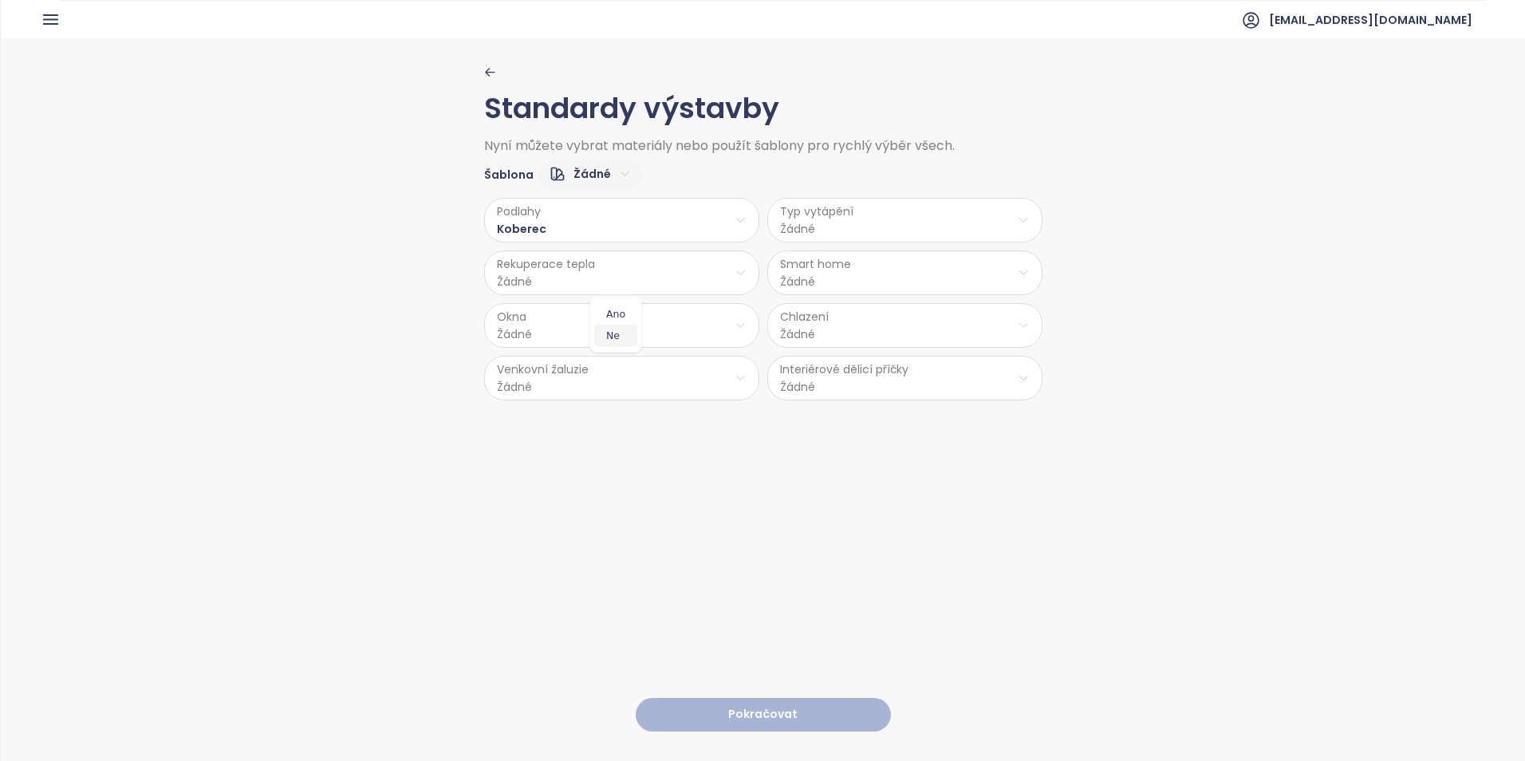
click at [619, 334] on span "Ne" at bounding box center [615, 336] width 43 height 22
click at [627, 334] on html "Dashboard Analýza trhu Ceník Reporty Projekty Nastavení Návody Pomoc skanska@sk…" at bounding box center [762, 380] width 1525 height 761
click at [624, 417] on span "Hliník-PVC" at bounding box center [619, 411] width 84 height 22
click at [623, 384] on html "Dashboard Analýza trhu Ceník Reporty Projekty Nastavení Návody Pomoc skanska@sk…" at bounding box center [762, 380] width 1525 height 761
click at [620, 427] on span "Ano" at bounding box center [617, 419] width 65 height 22
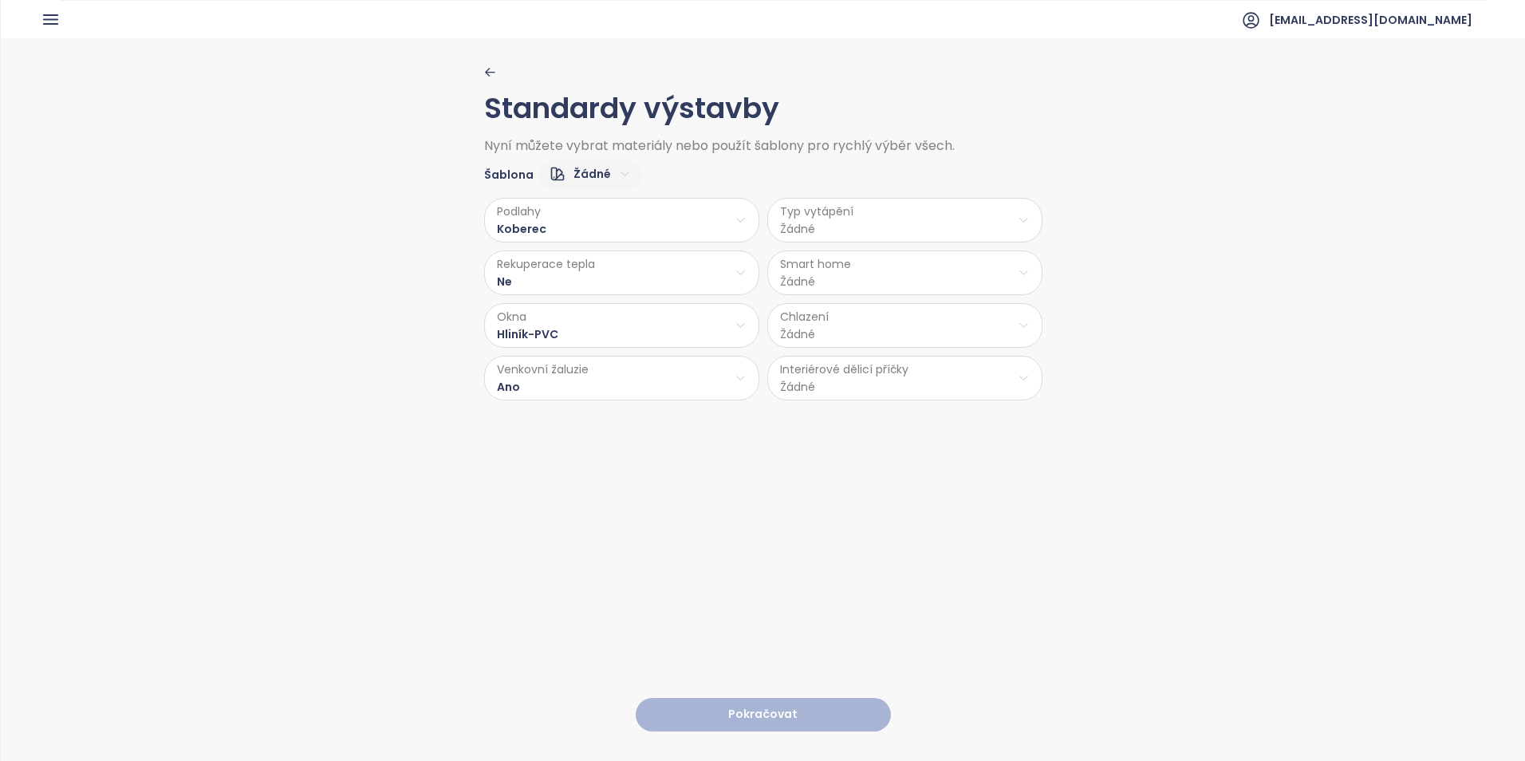
click at [857, 223] on html "Dashboard Analýza trhu Ceník Reporty Projekty Nastavení Návody Pomoc skanska@sk…" at bounding box center [762, 380] width 1525 height 761
click at [861, 275] on span "Stropní topení" at bounding box center [903, 283] width 110 height 22
click at [855, 278] on html "Dashboard Analýza trhu Ceník Reporty Projekty Nastavení Návody Pomoc skanska@sk…" at bounding box center [762, 380] width 1525 height 761
click at [890, 312] on span "Ano" at bounding box center [898, 314] width 43 height 22
click at [852, 329] on html "Dashboard Analýza trhu Ceník Reporty Projekty Nastavení Návody Pomoc skanska@sk…" at bounding box center [762, 380] width 1525 height 761
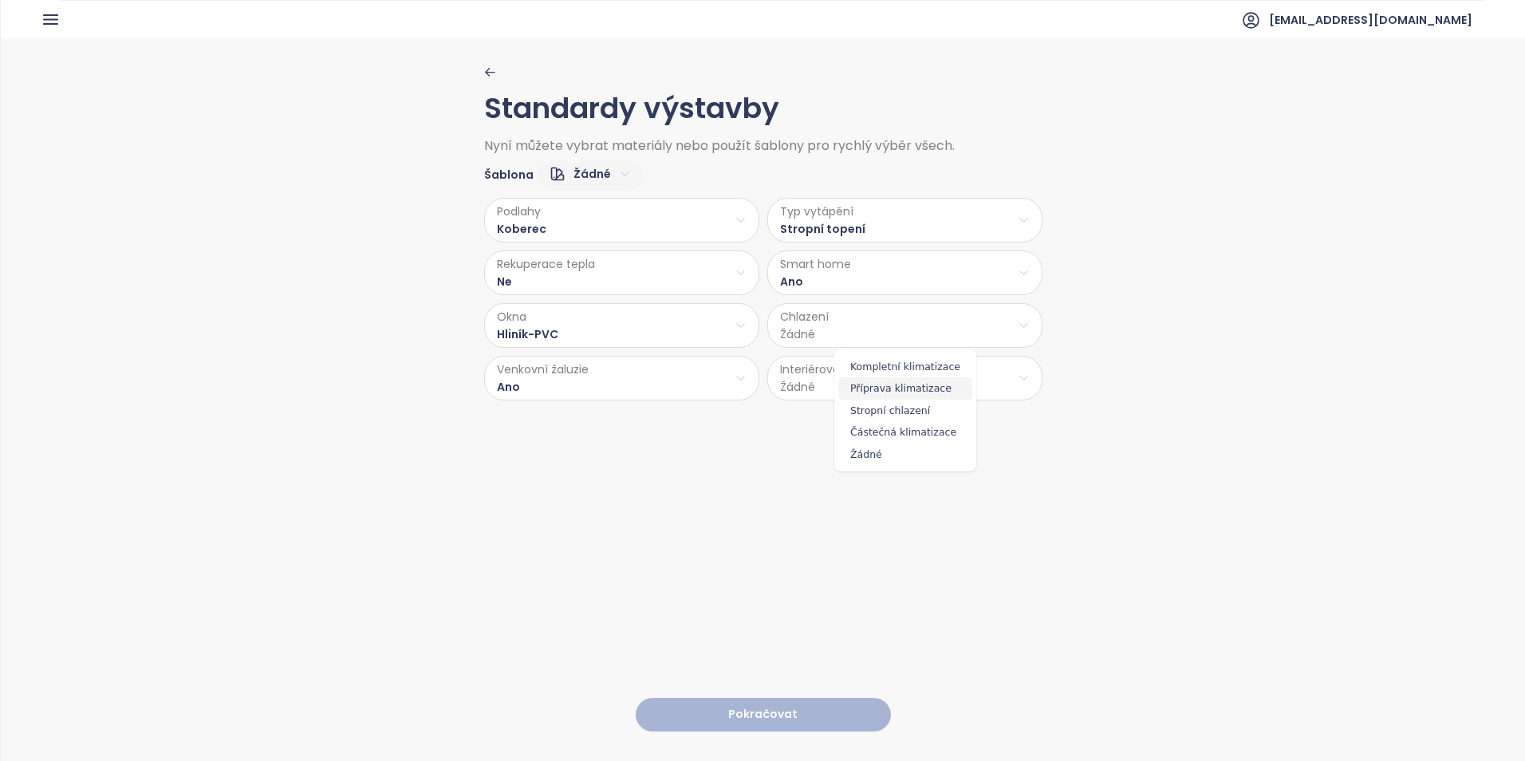
click at [856, 380] on span "Příprava klimatizace" at bounding box center [905, 388] width 134 height 22
click at [852, 377] on html "Dashboard Analýza trhu Ceník Reporty Projekty Nastavení Návody Pomoc skanska@sk…" at bounding box center [762, 380] width 1525 height 761
click at [868, 417] on span "Cihla" at bounding box center [902, 419] width 85 height 22
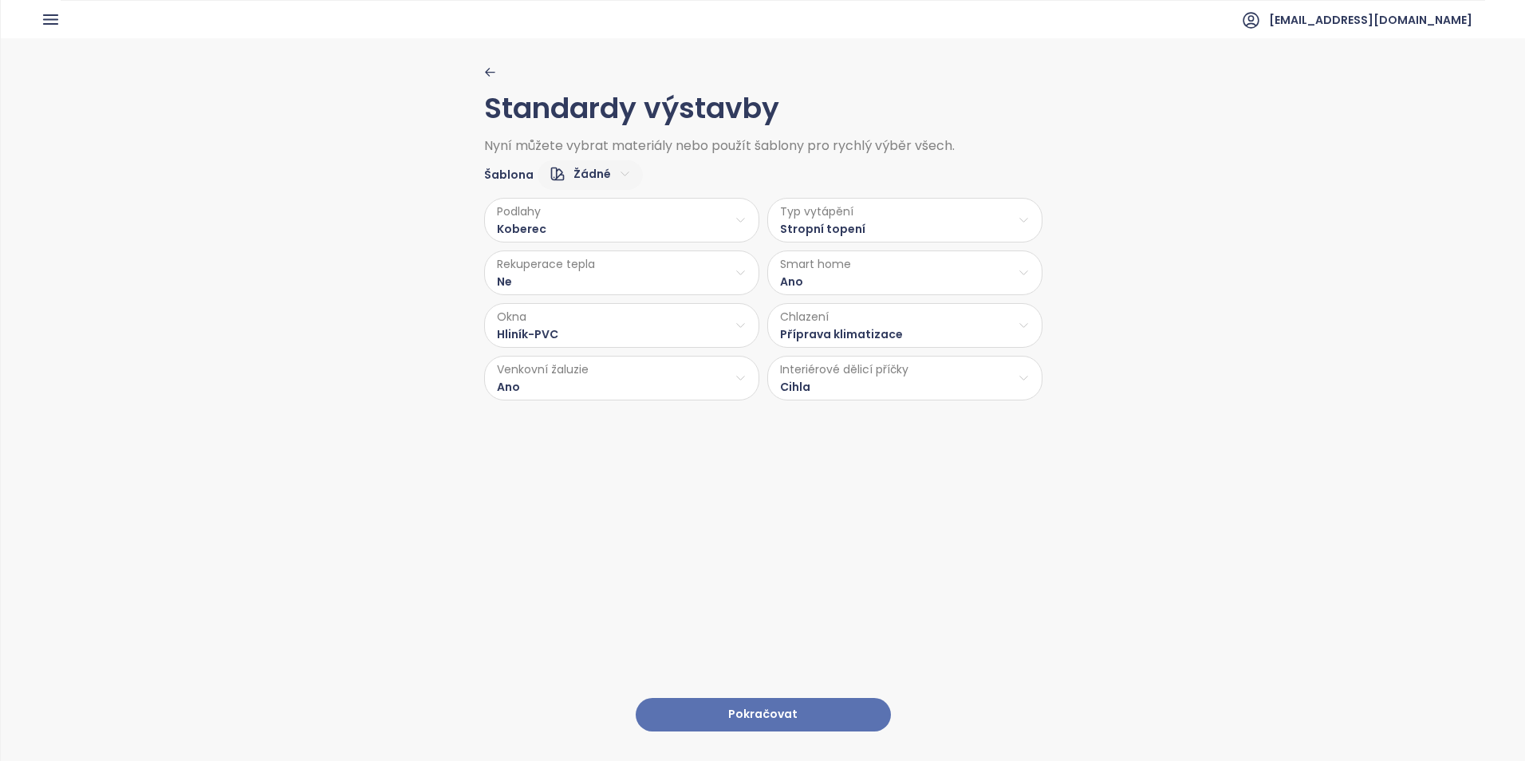
click at [795, 698] on button "Pokračovat" at bounding box center [763, 715] width 255 height 34
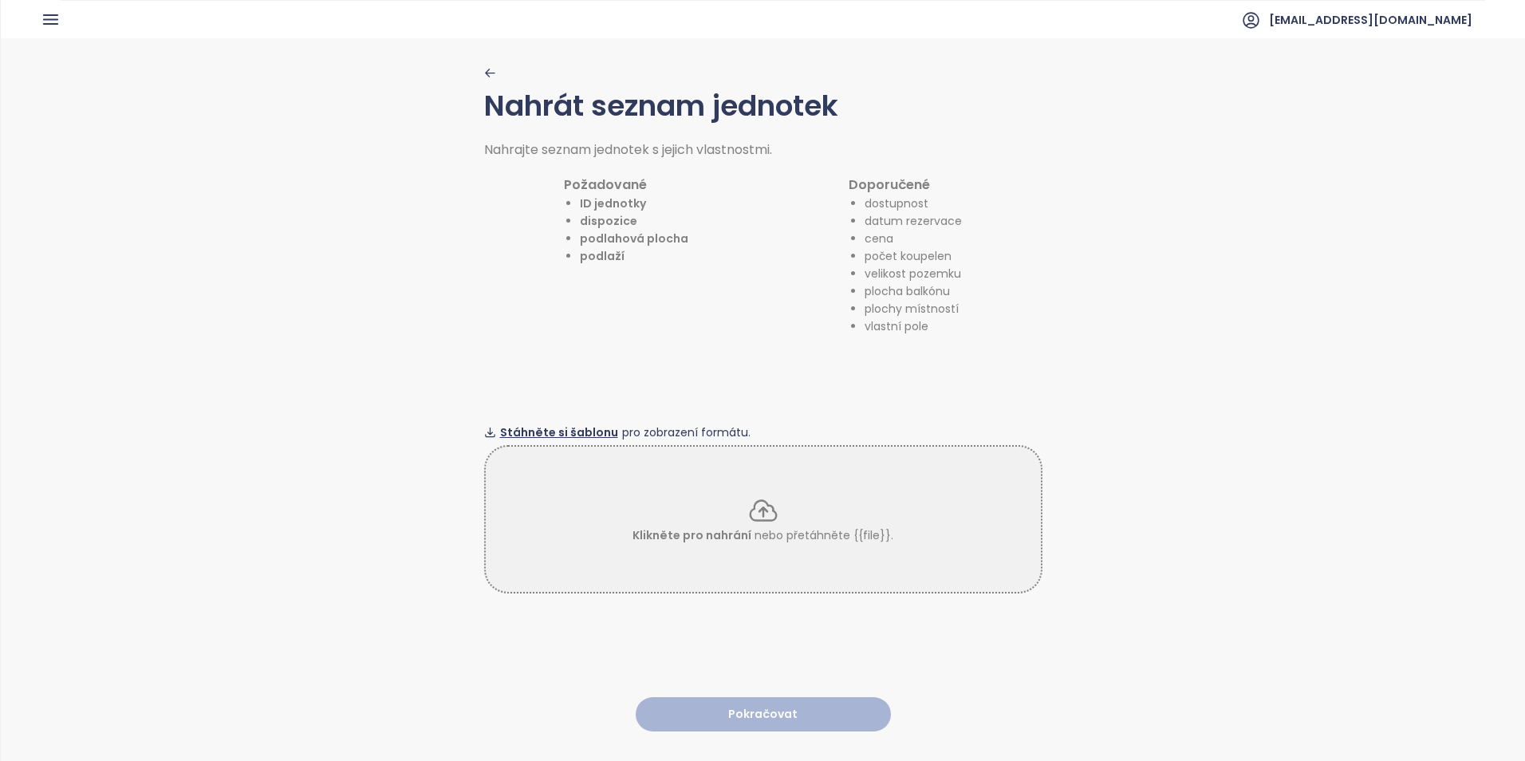
click at [557, 423] on span "Stáhněte si šablonu" at bounding box center [559, 432] width 118 height 18
click at [1426, 21] on span "skanska@skanska.cz" at bounding box center [1370, 20] width 203 height 38
click at [1402, 57] on li "Odhlásit se" at bounding box center [1397, 65] width 144 height 32
